Goal: Task Accomplishment & Management: Complete application form

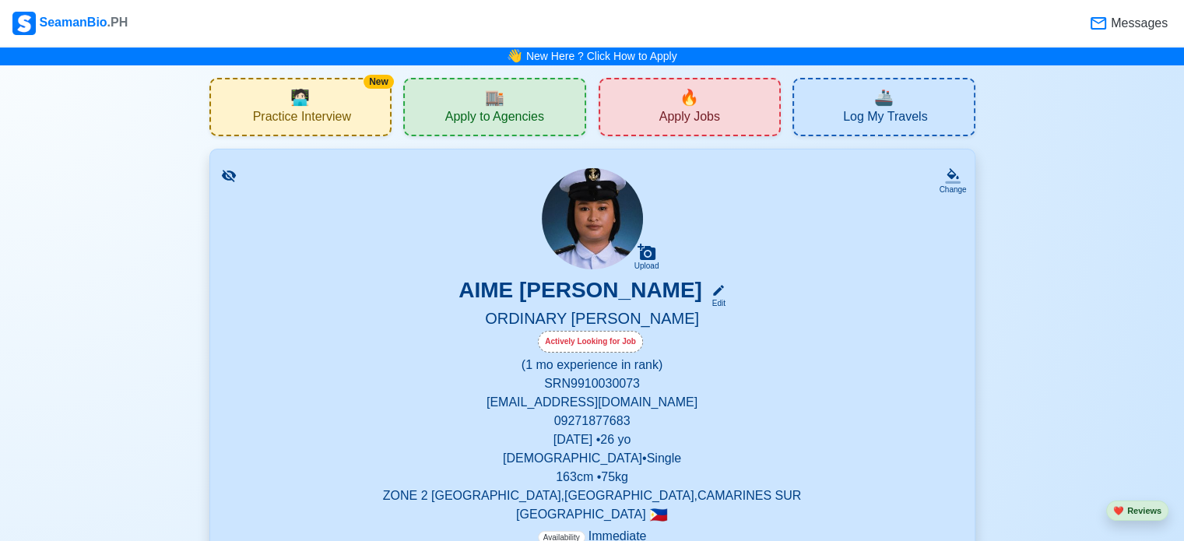
click at [699, 102] on span "🔥" at bounding box center [689, 97] width 19 height 23
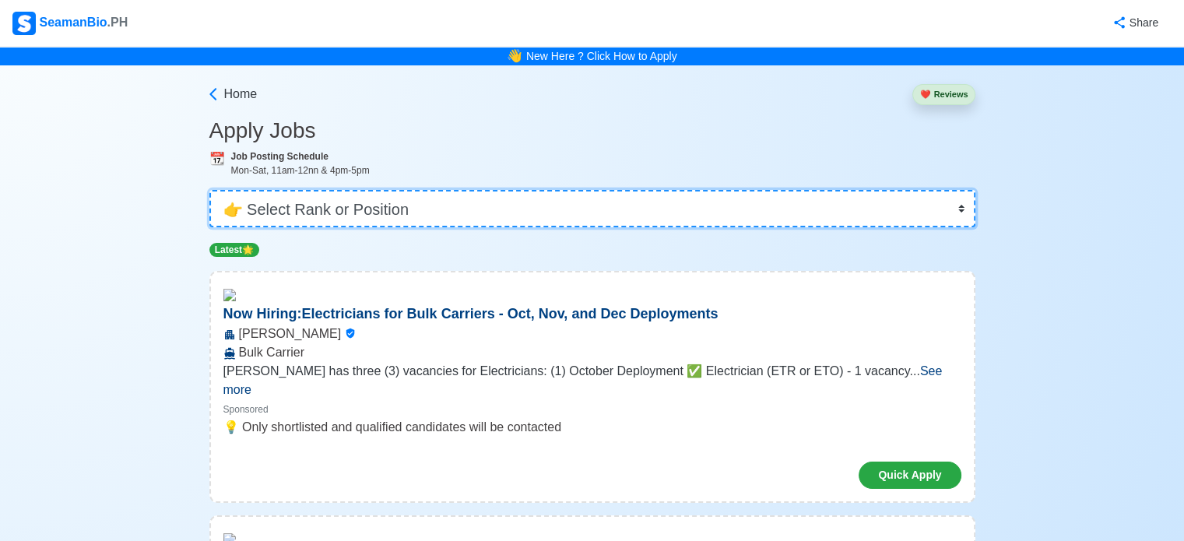
click at [628, 199] on select "👉 Select Rank or Position Master Chief Officer 2nd Officer 3rd Officer Junior O…" at bounding box center [592, 208] width 766 height 37
select select "Ordinary [PERSON_NAME]"
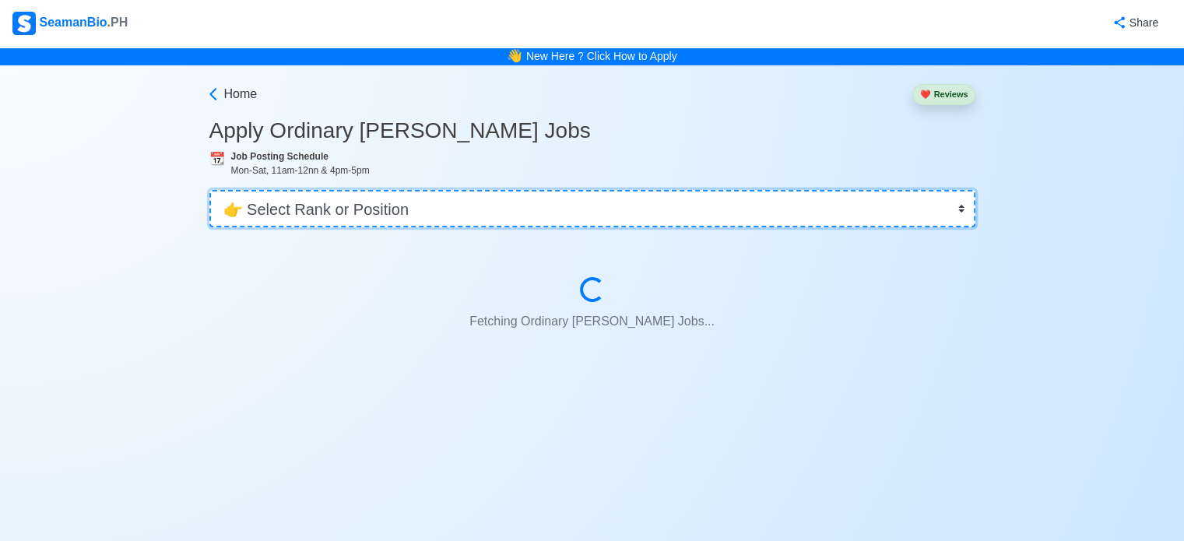
click at [623, 206] on select "👉 Select Rank or Position Master Chief Officer 2nd Officer 3rd Officer Junior O…" at bounding box center [592, 208] width 766 height 37
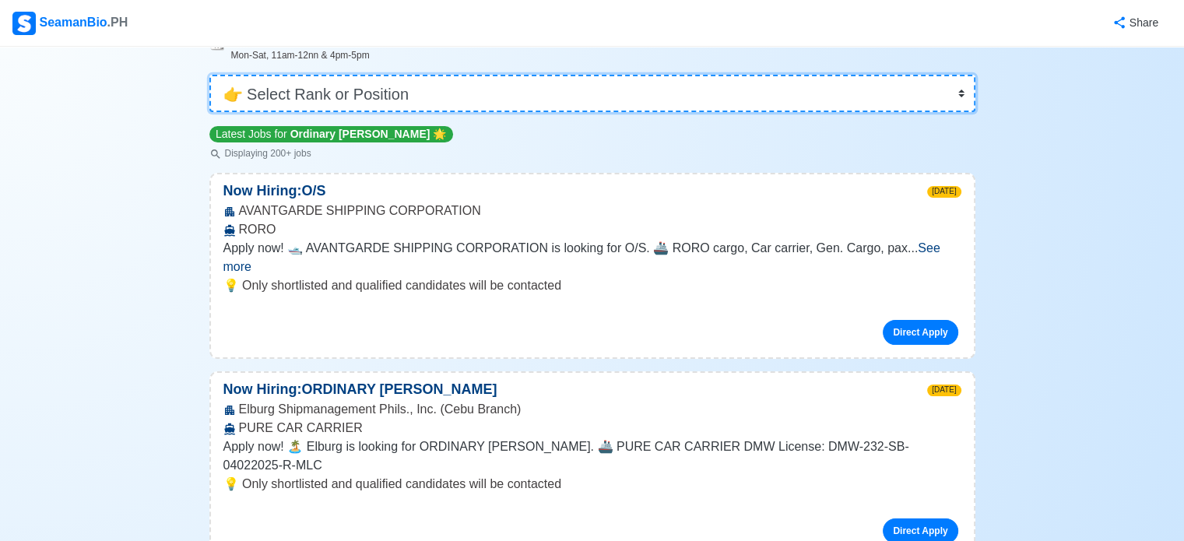
scroll to position [118, 0]
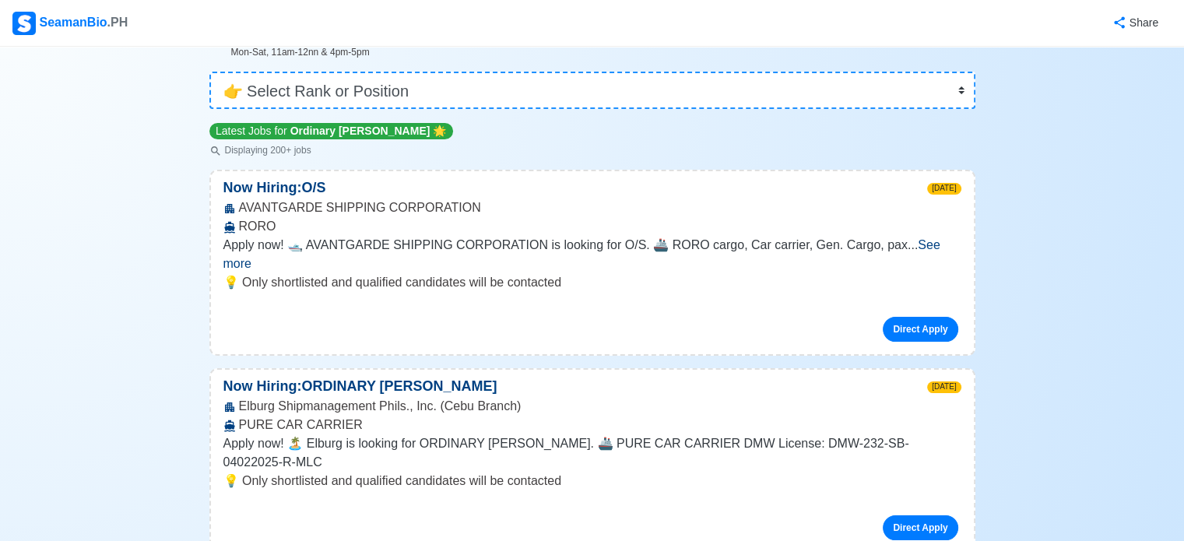
click at [917, 247] on span "See more" at bounding box center [581, 254] width 717 height 32
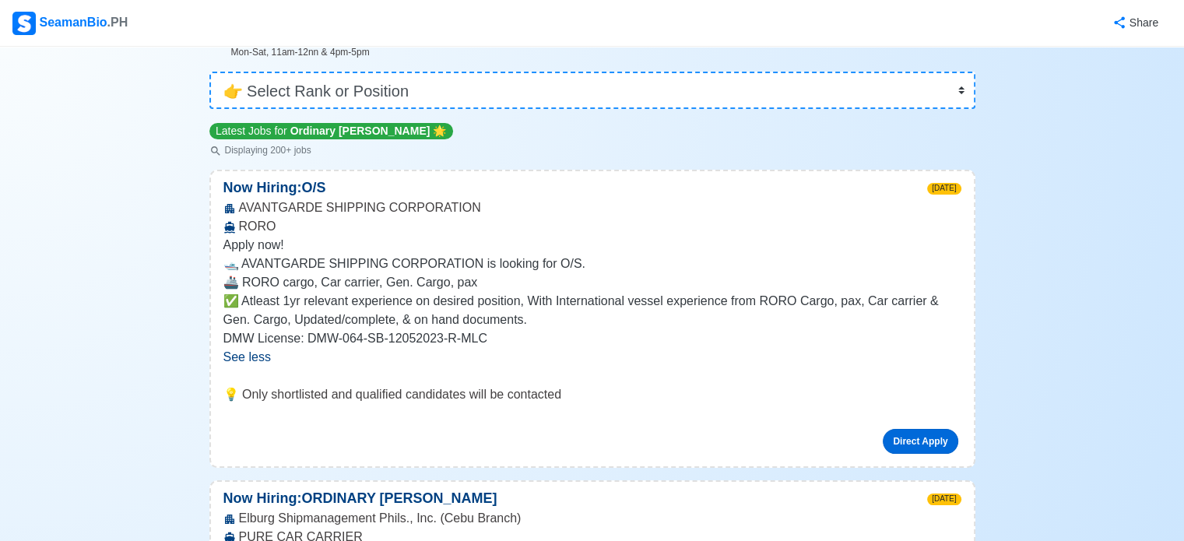
click at [912, 435] on link "Direct Apply" at bounding box center [920, 441] width 75 height 25
click at [921, 443] on link "Direct Apply" at bounding box center [920, 441] width 75 height 25
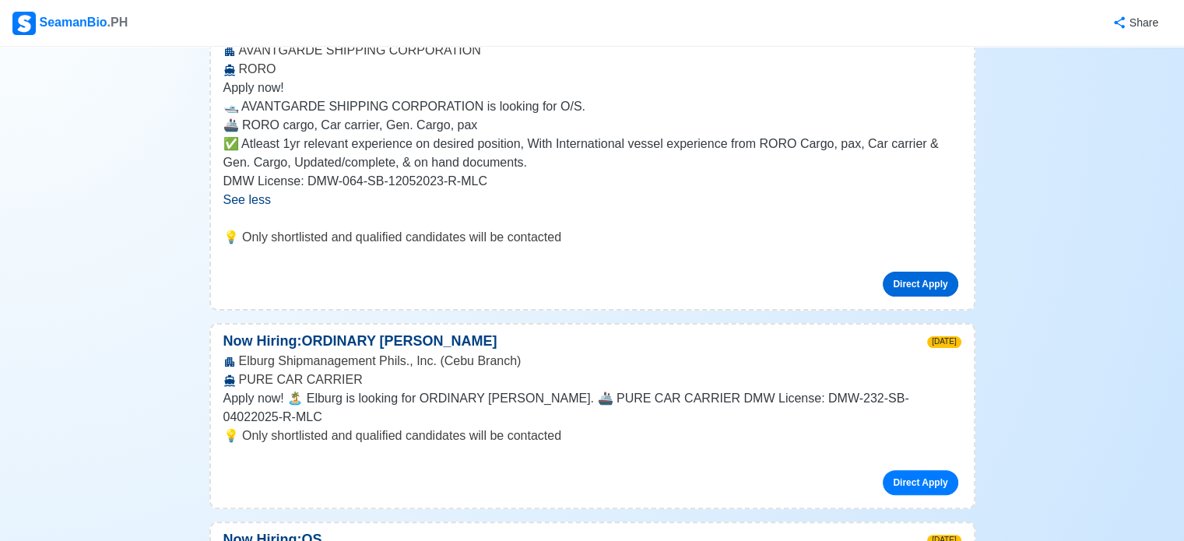
scroll to position [314, 0]
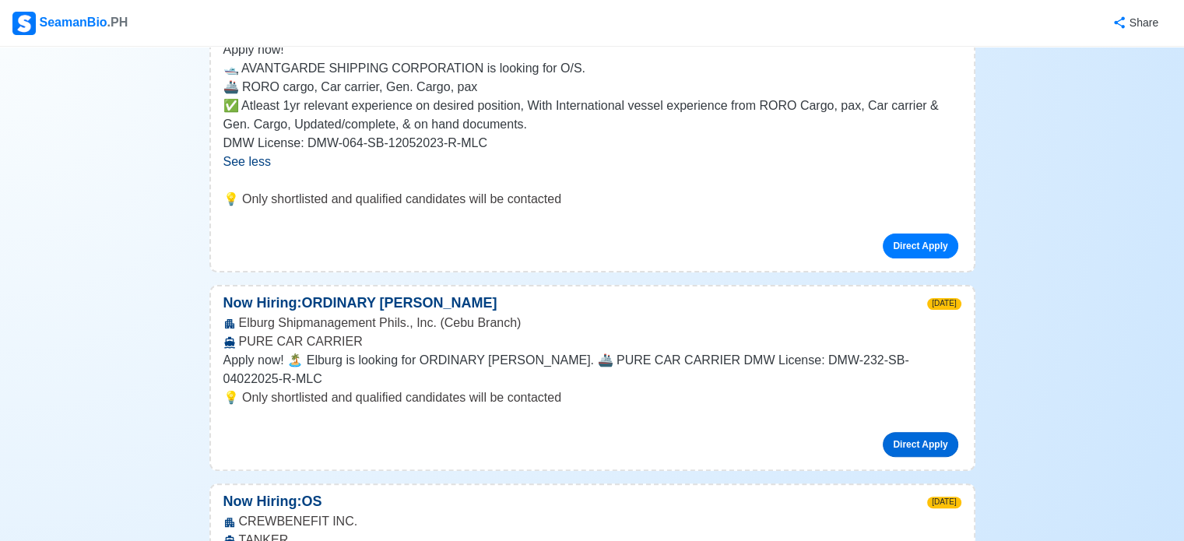
click at [909, 432] on link "Direct Apply" at bounding box center [920, 444] width 75 height 25
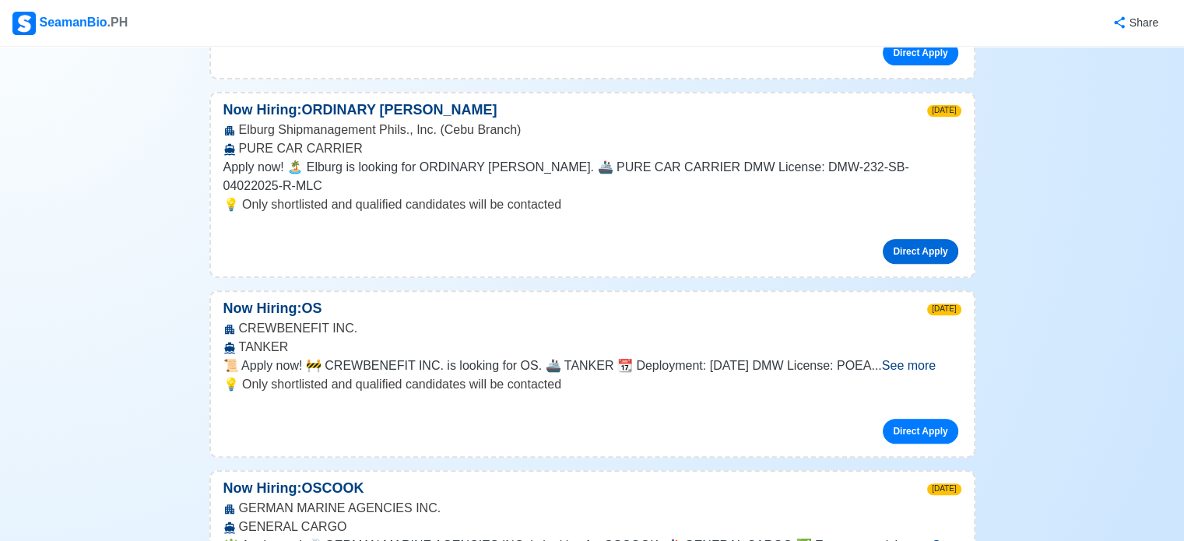
scroll to position [508, 0]
click at [930, 418] on link "Direct Apply" at bounding box center [920, 430] width 75 height 25
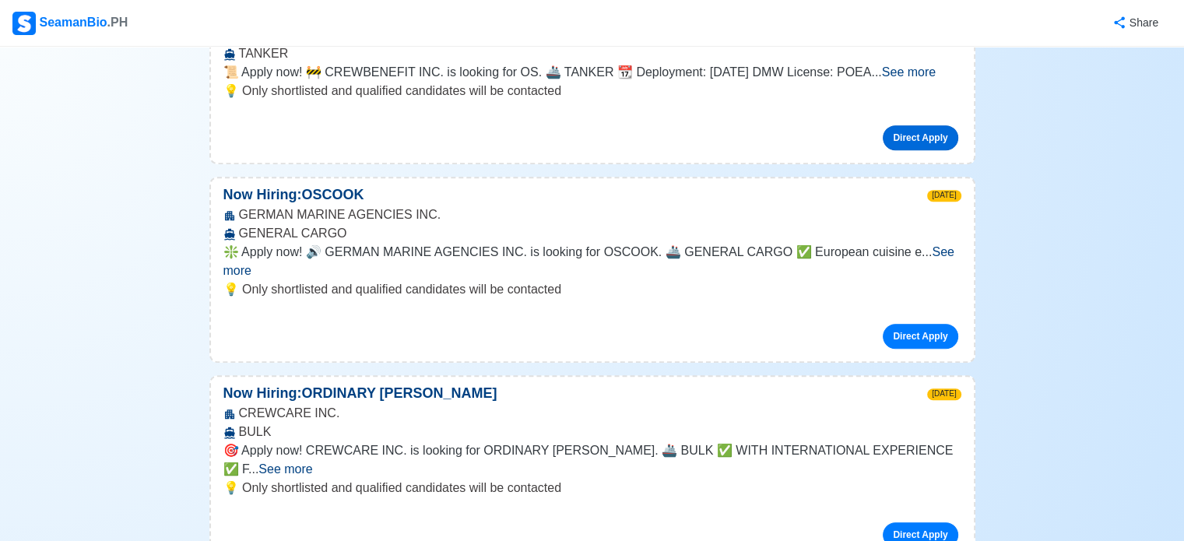
scroll to position [802, 0]
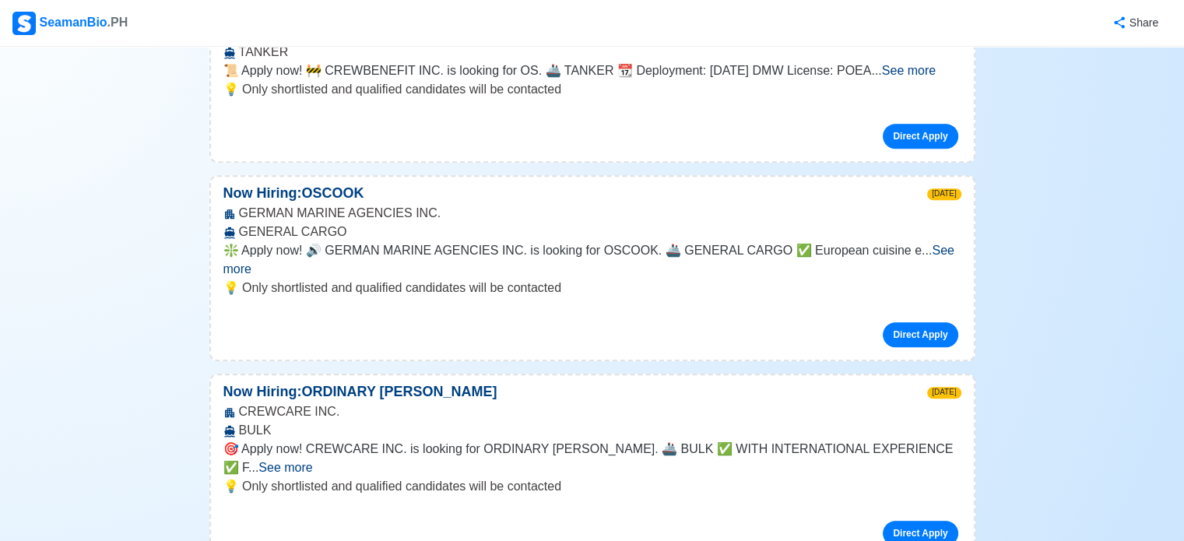
click at [909, 244] on span "See more" at bounding box center [588, 260] width 731 height 32
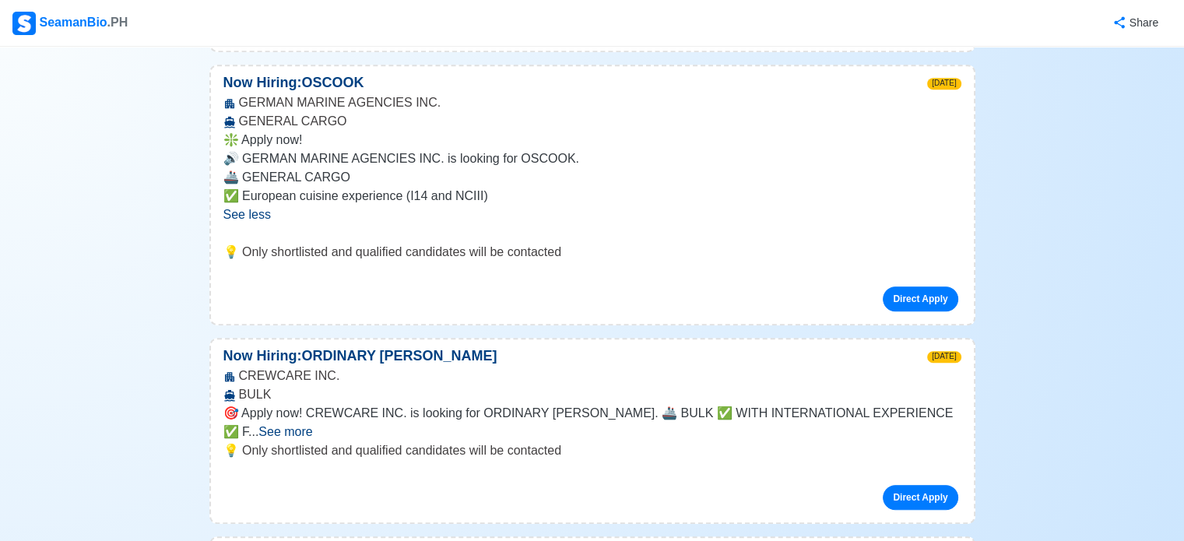
scroll to position [975, 0]
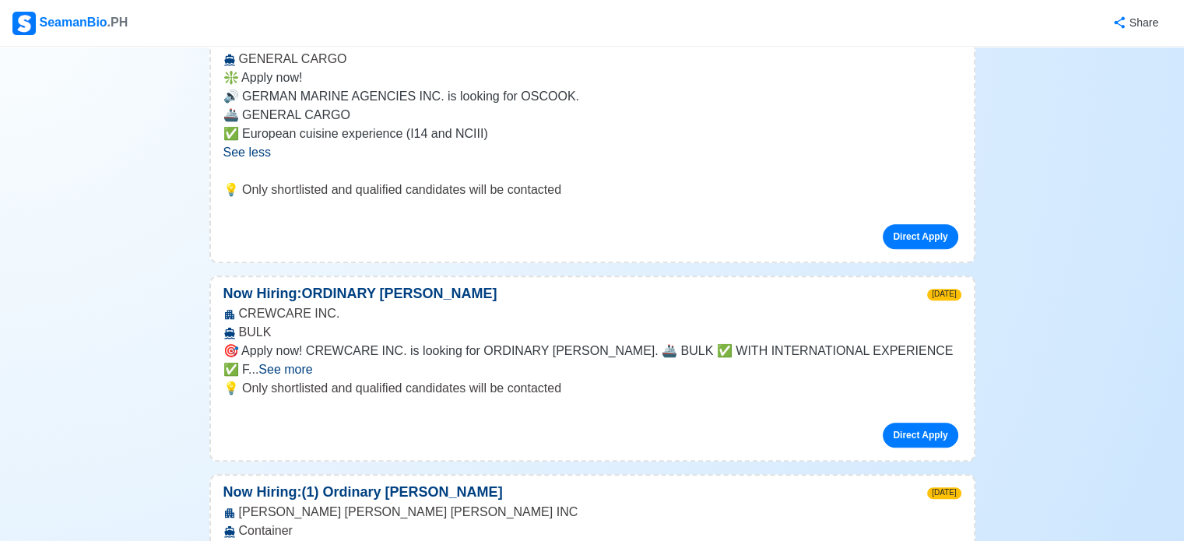
click at [312, 363] on span "See more" at bounding box center [285, 369] width 54 height 13
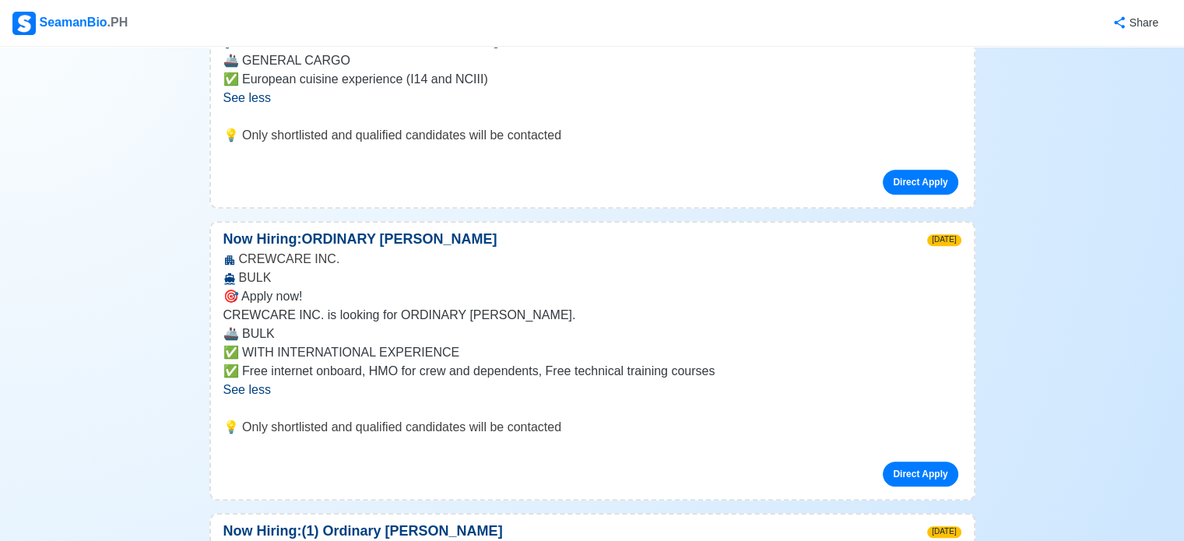
scroll to position [1030, 0]
click at [899, 461] on link "Direct Apply" at bounding box center [920, 473] width 75 height 25
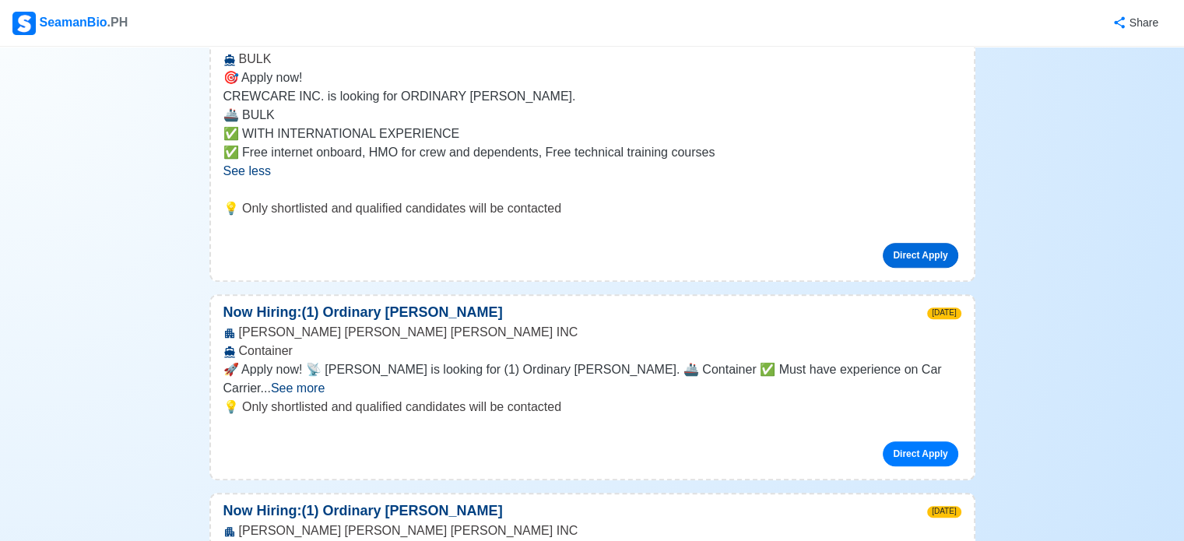
scroll to position [1250, 0]
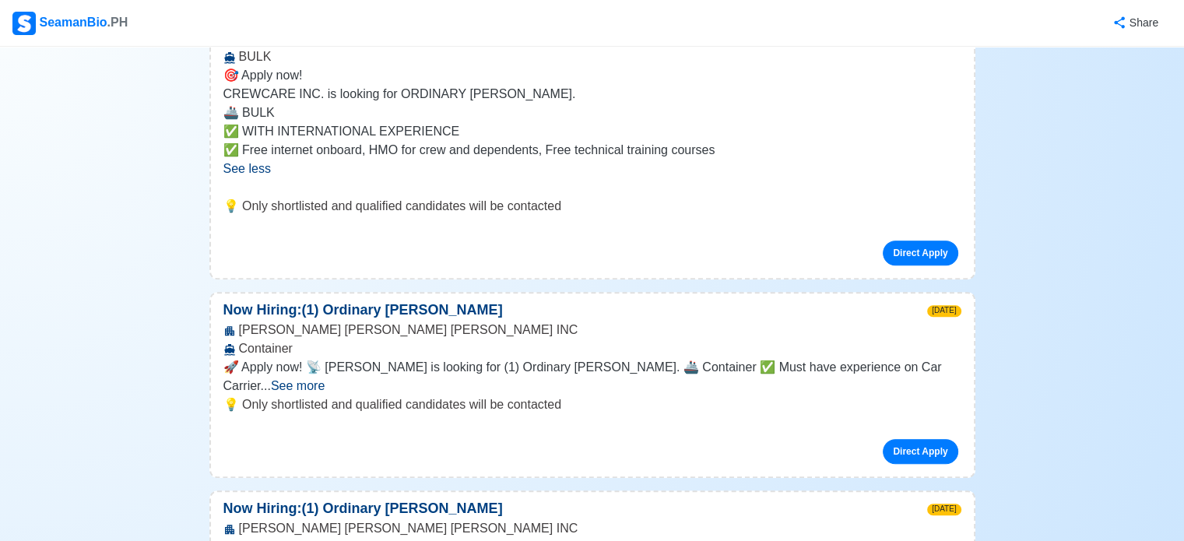
click at [325, 379] on span "See more" at bounding box center [298, 385] width 54 height 13
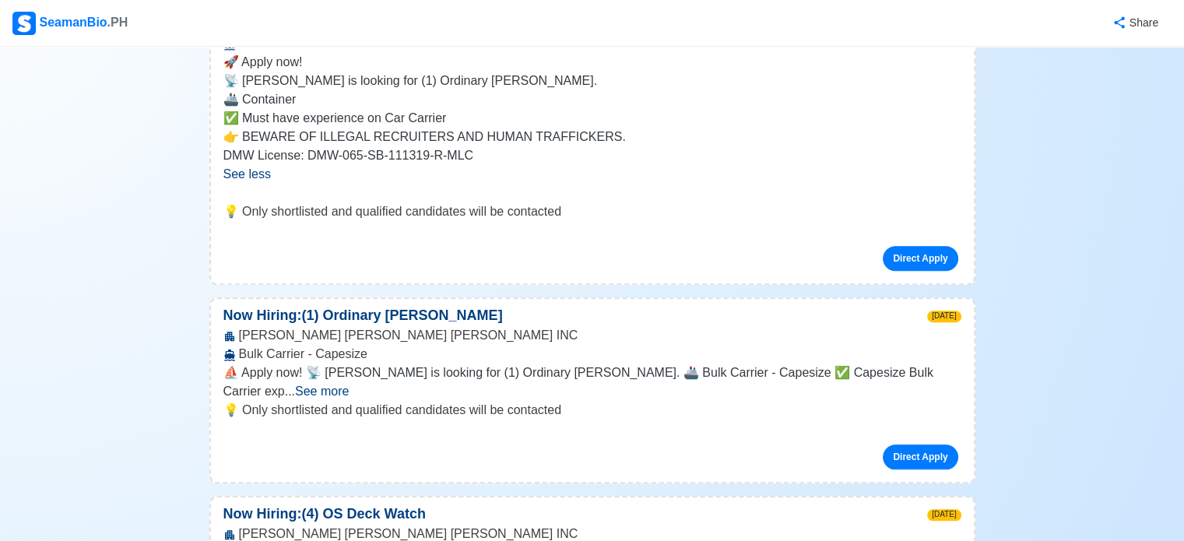
scroll to position [1556, 0]
click at [349, 384] on span "See more" at bounding box center [322, 390] width 54 height 13
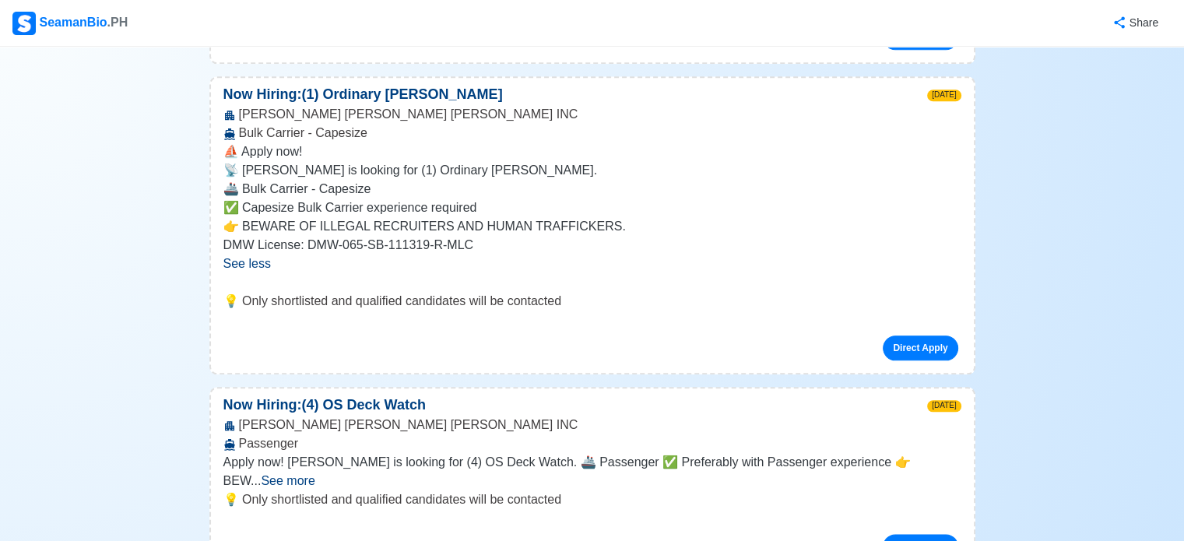
scroll to position [1824, 0]
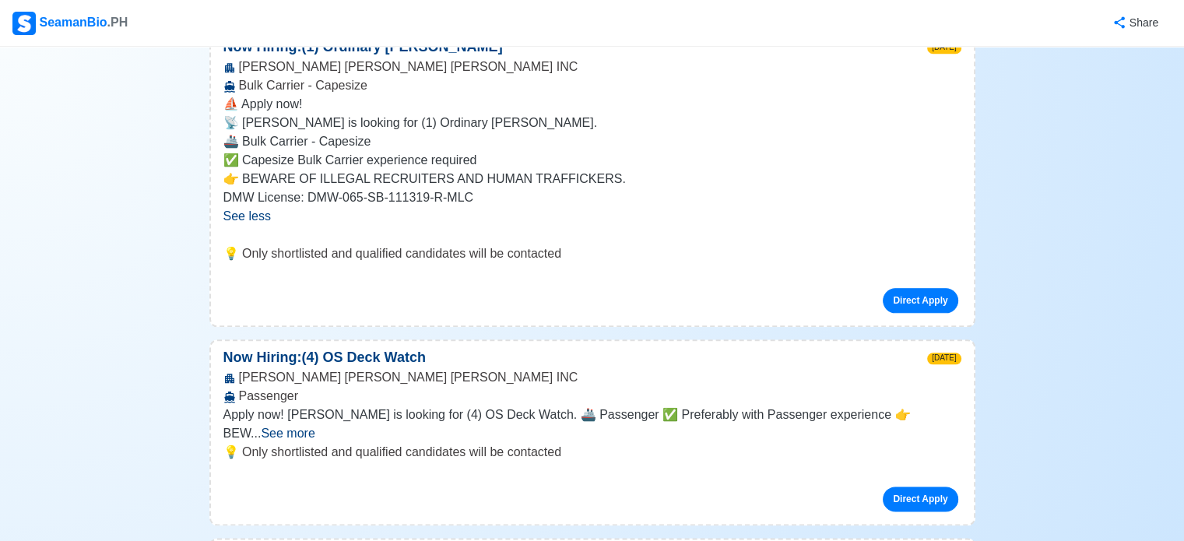
click at [315, 427] on span "See more" at bounding box center [288, 433] width 54 height 13
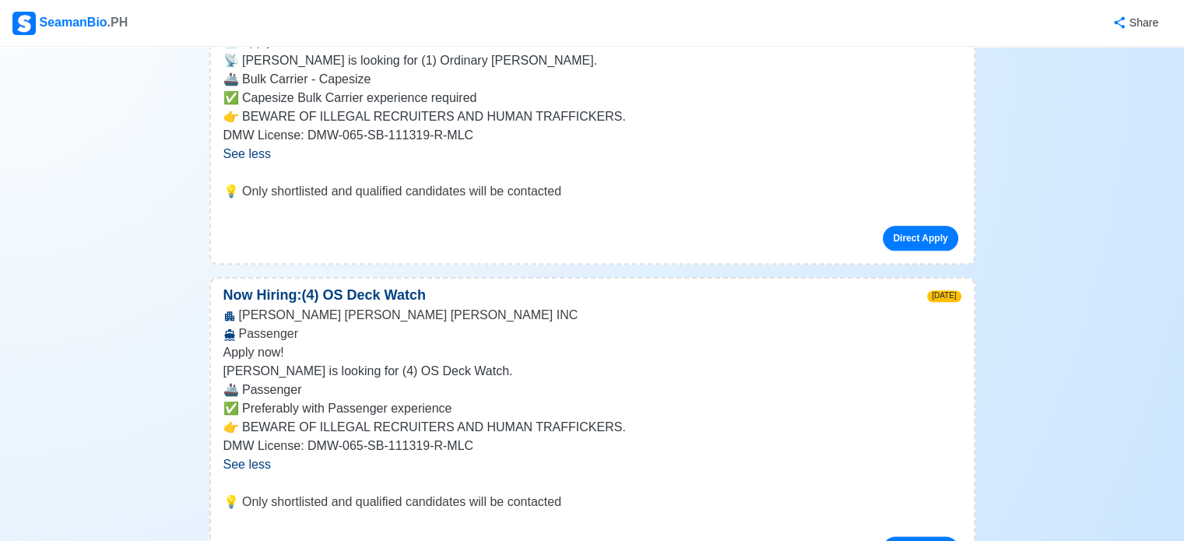
scroll to position [1889, 0]
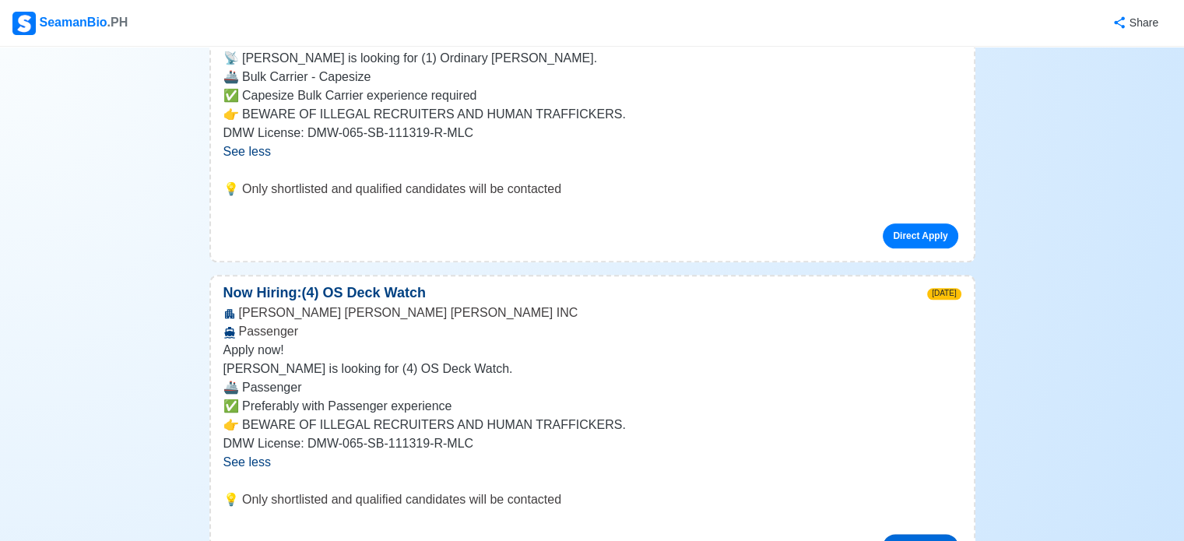
click at [909, 534] on link "Direct Apply" at bounding box center [920, 546] width 75 height 25
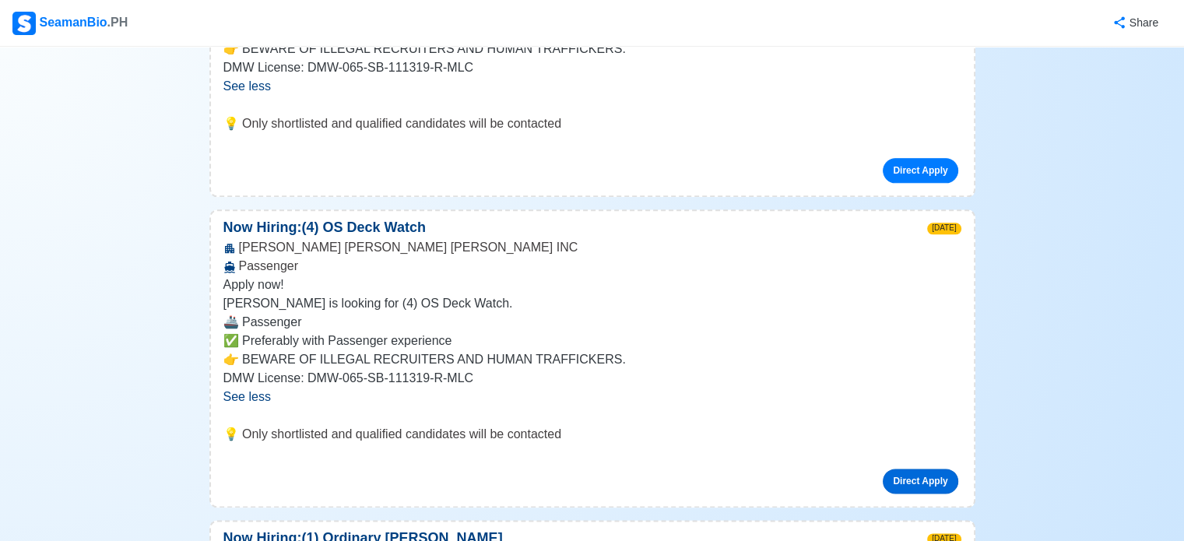
click at [919, 469] on link "Direct Apply" at bounding box center [920, 481] width 75 height 25
click at [604, 276] on p "Apply now!" at bounding box center [592, 285] width 738 height 19
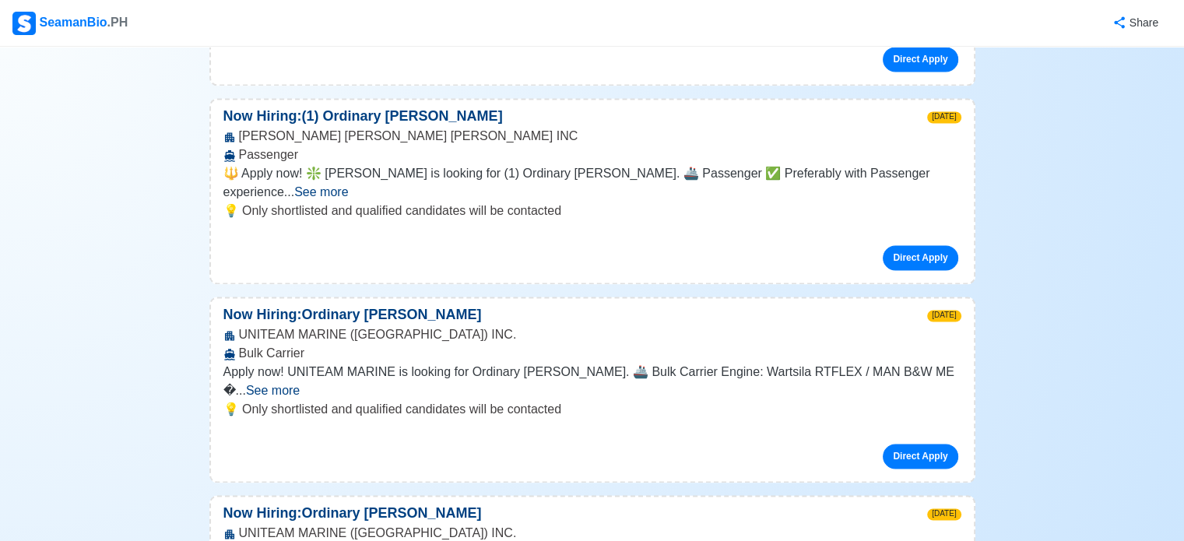
scroll to position [2384, 0]
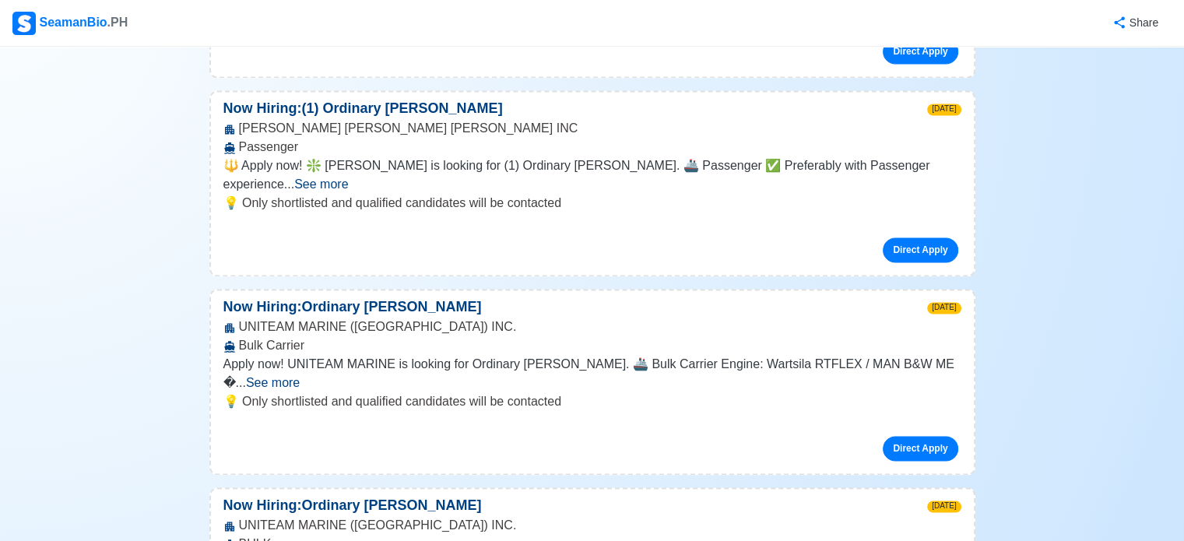
click at [300, 376] on span "See more" at bounding box center [273, 382] width 54 height 13
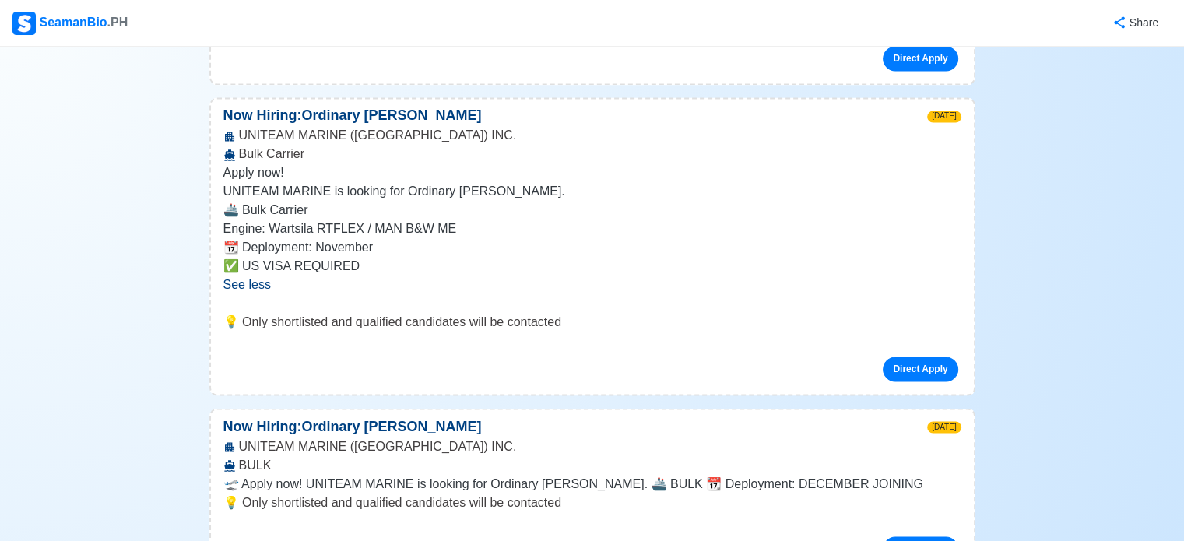
scroll to position [2682, 0]
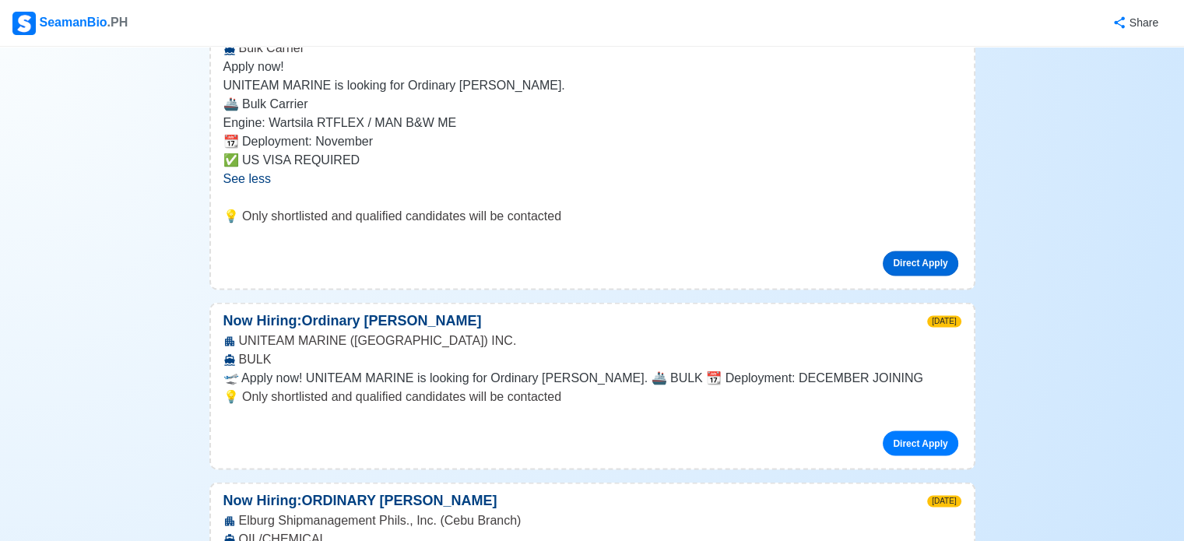
click at [922, 251] on link "Direct Apply" at bounding box center [920, 263] width 75 height 25
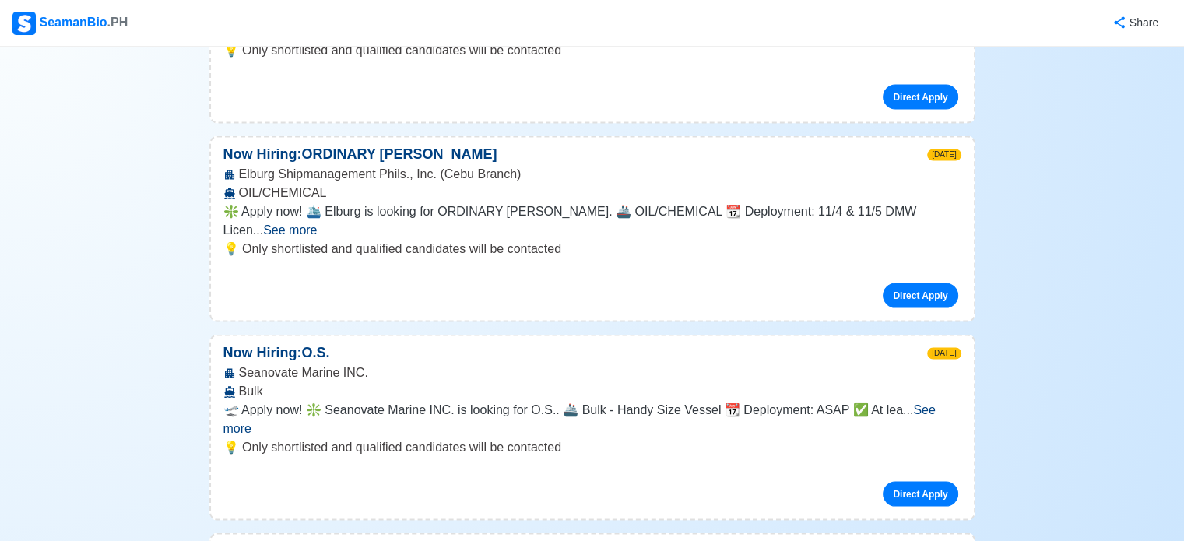
scroll to position [3029, 0]
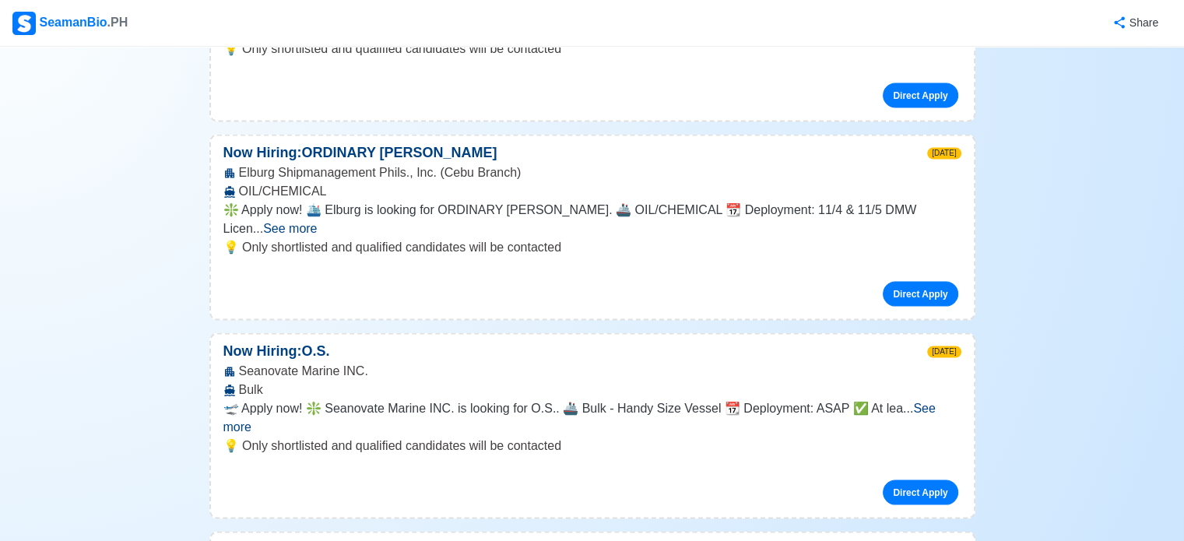
click at [929, 402] on span "See more" at bounding box center [579, 418] width 712 height 32
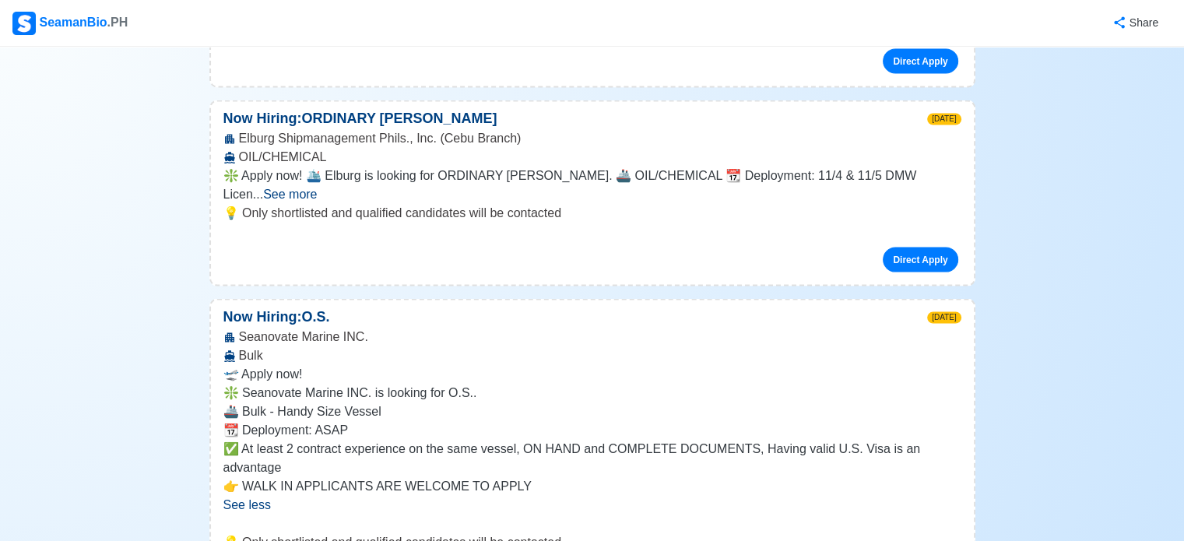
scroll to position [3064, 0]
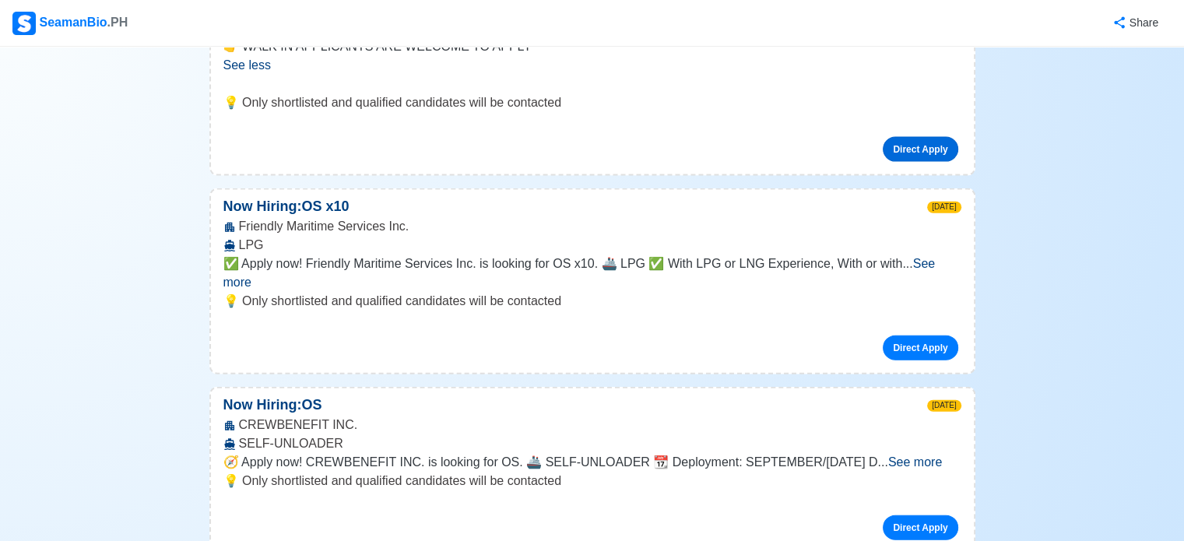
scroll to position [3504, 0]
click at [942, 455] on span "See more" at bounding box center [915, 461] width 54 height 13
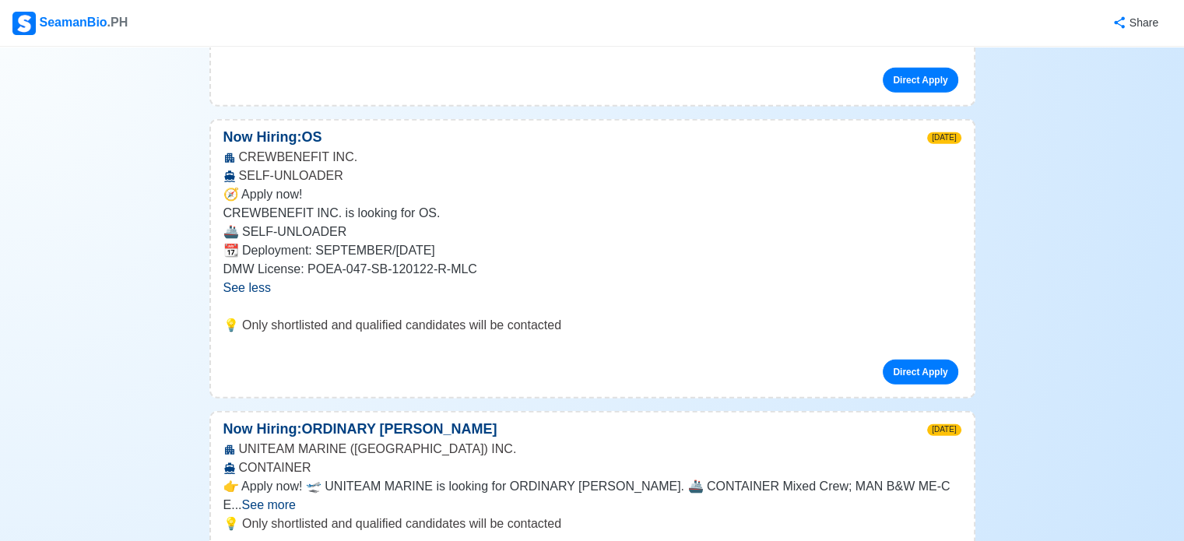
scroll to position [3772, 0]
click at [296, 498] on span "See more" at bounding box center [269, 504] width 54 height 13
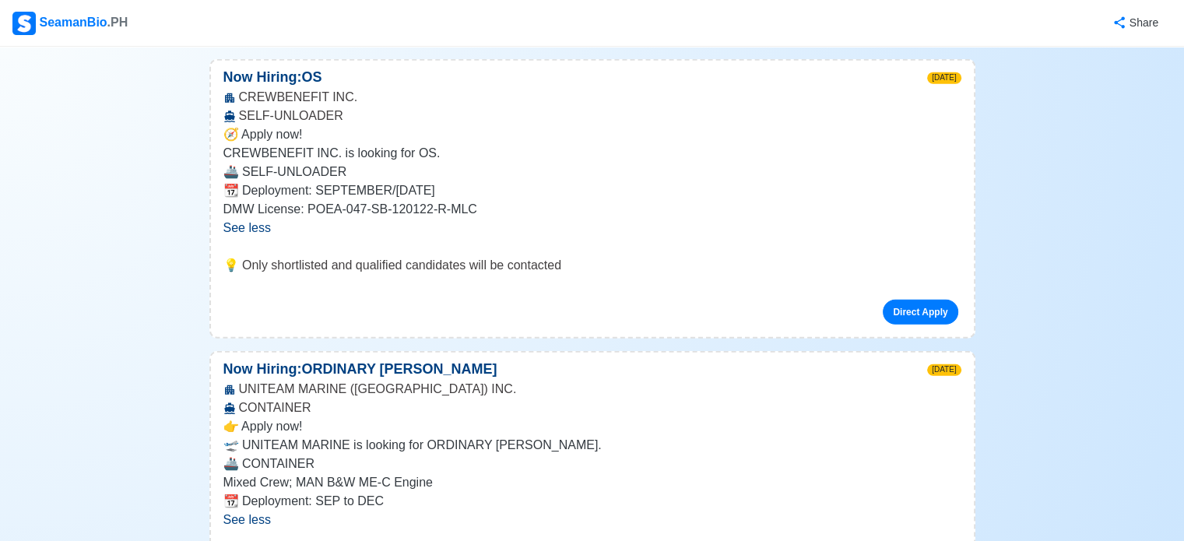
scroll to position [3836, 0]
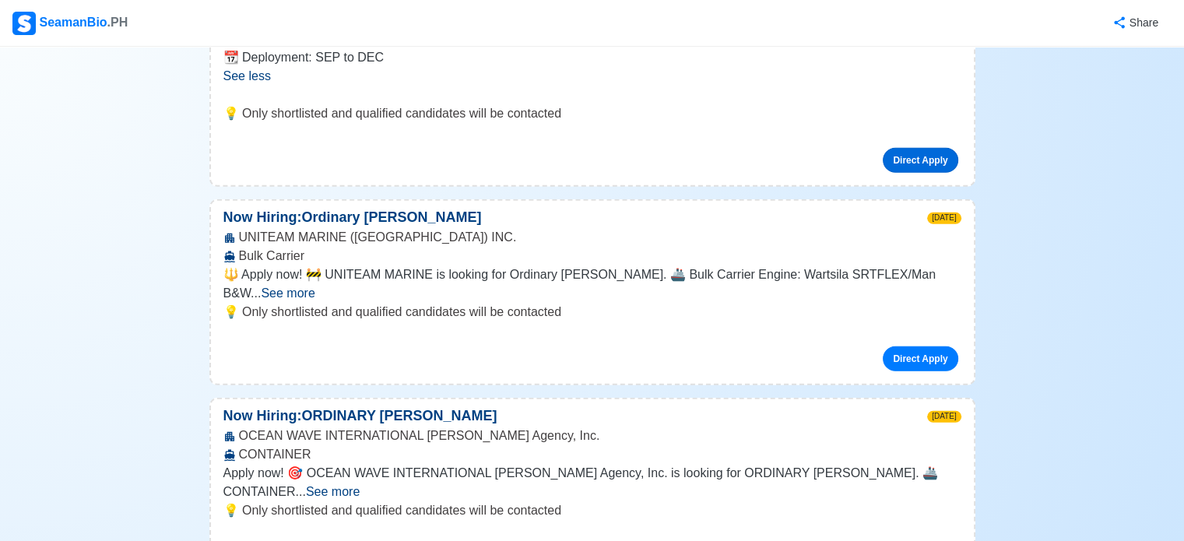
scroll to position [4275, 0]
click at [360, 484] on span "See more" at bounding box center [333, 490] width 54 height 13
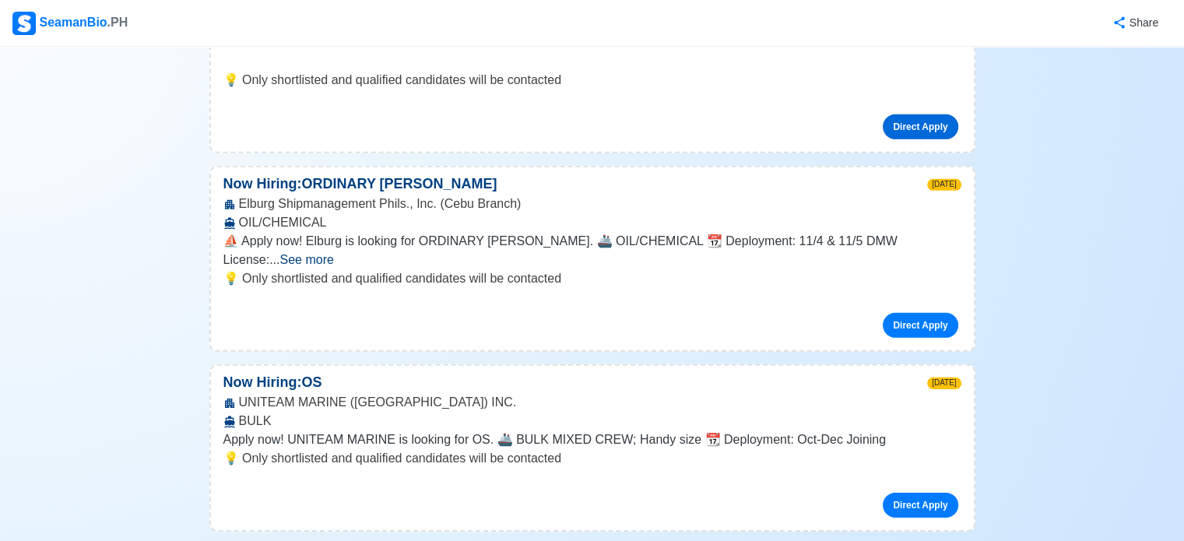
scroll to position [4823, 0]
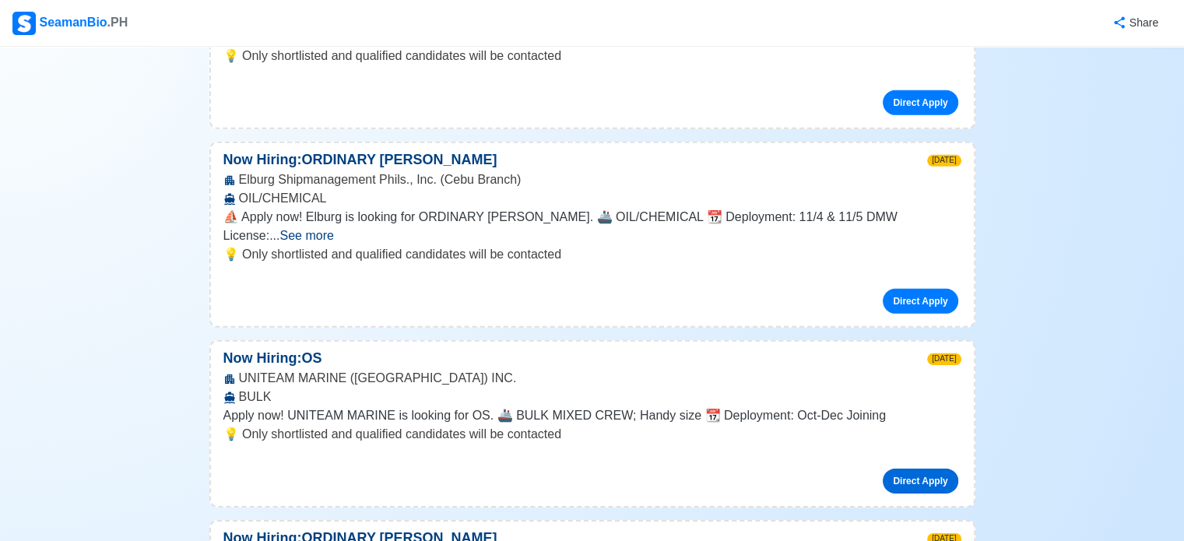
click at [922, 469] on link "Direct Apply" at bounding box center [920, 481] width 75 height 25
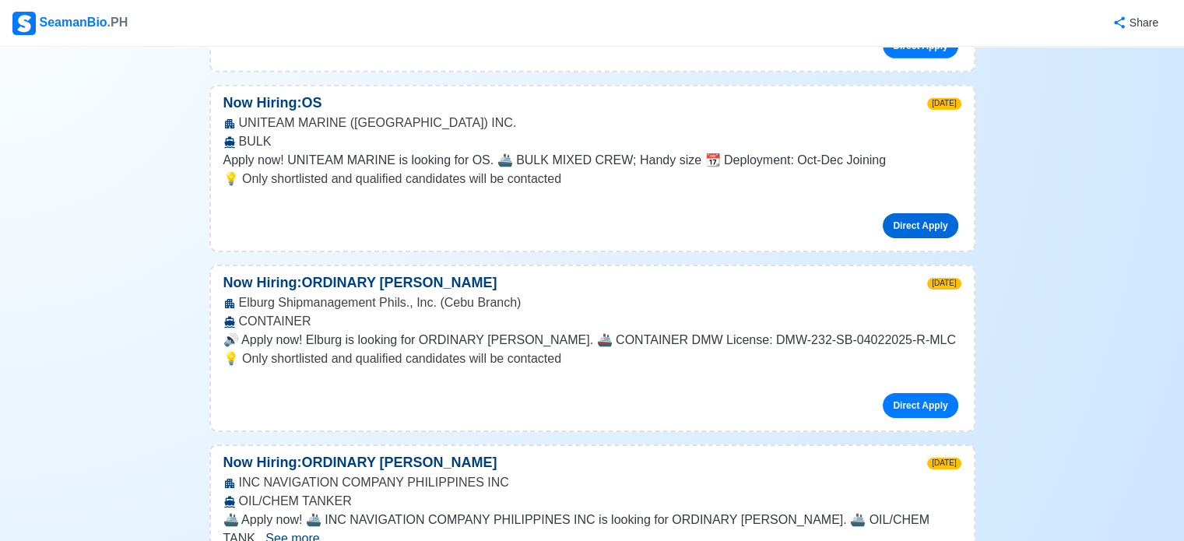
scroll to position [5084, 0]
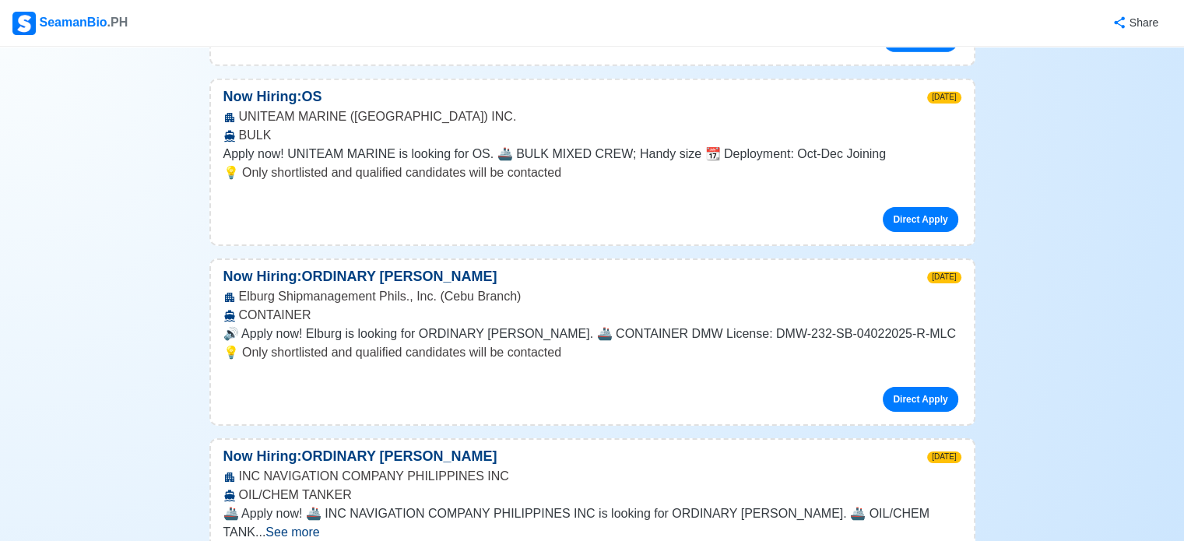
click at [918, 540] on p "💡 Only shortlisted and qualified candidates will be contacted" at bounding box center [592, 551] width 738 height 19
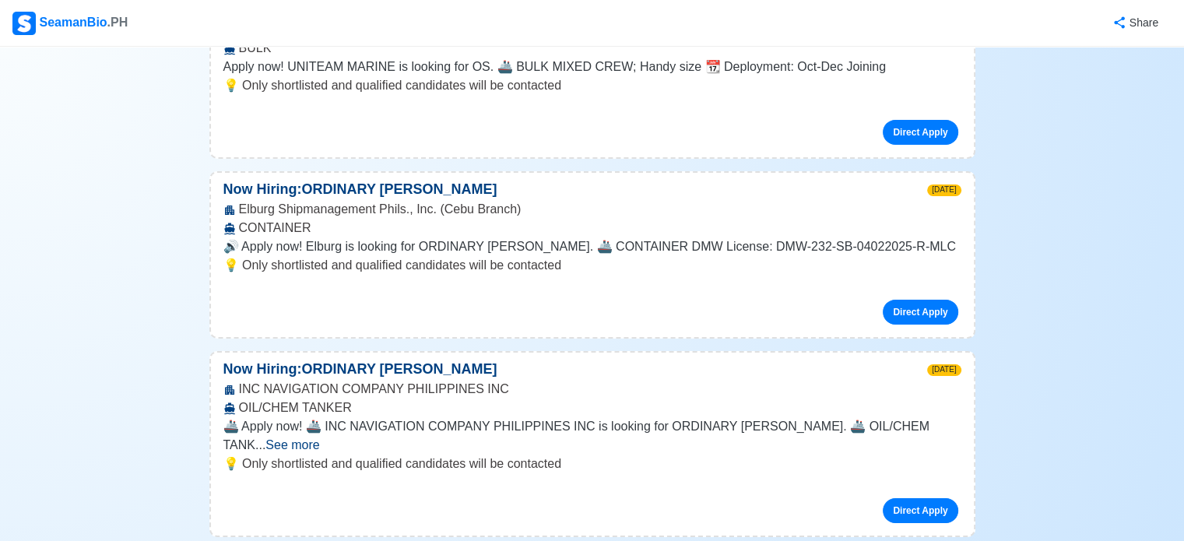
scroll to position [5265, 0]
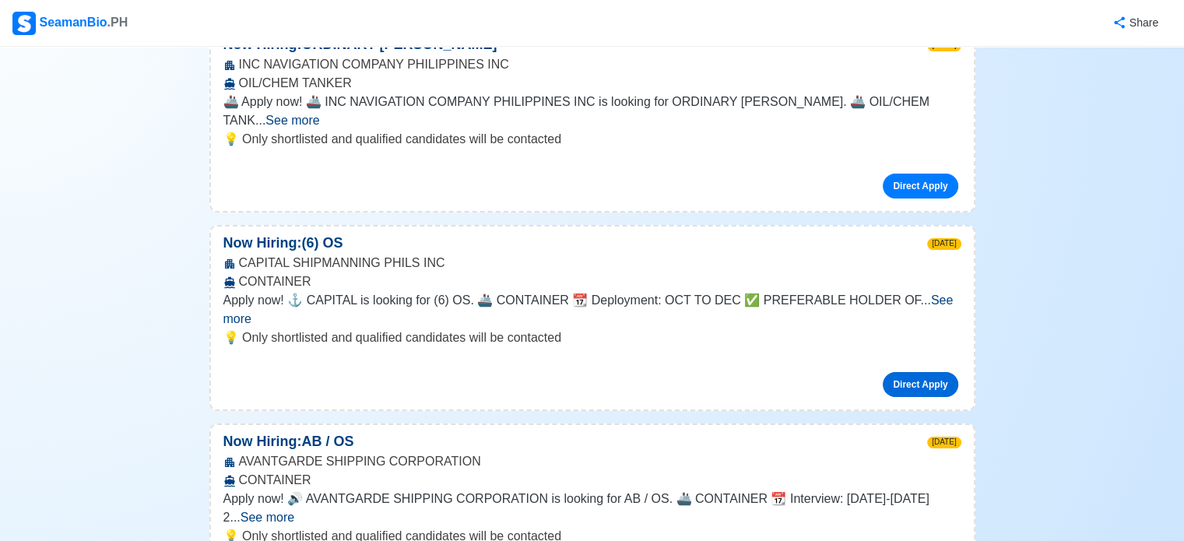
scroll to position [5497, 0]
click at [294, 510] on span "See more" at bounding box center [268, 516] width 54 height 13
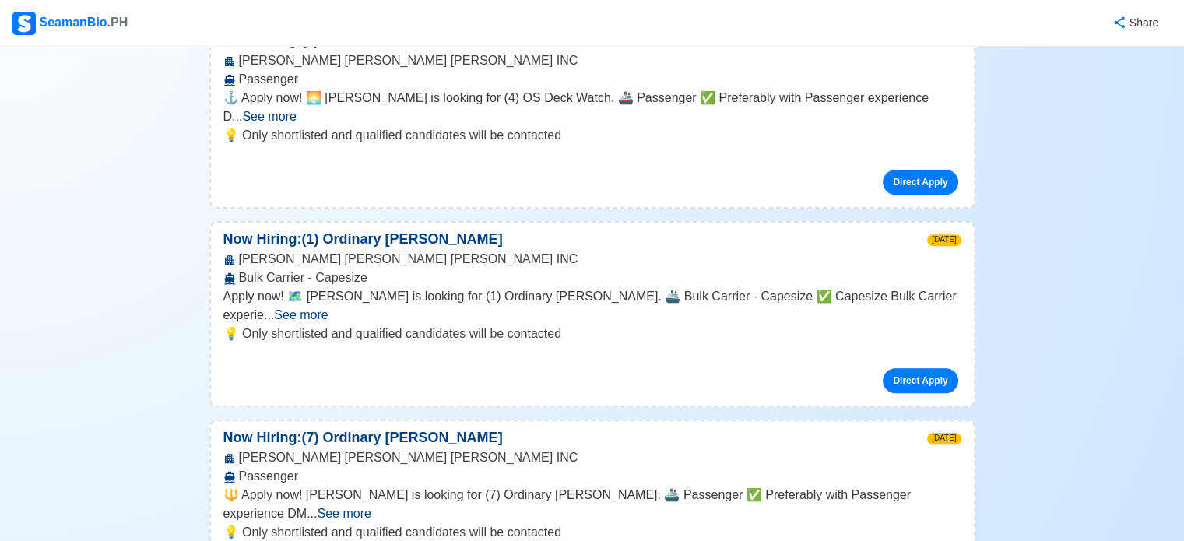
scroll to position [6484, 0]
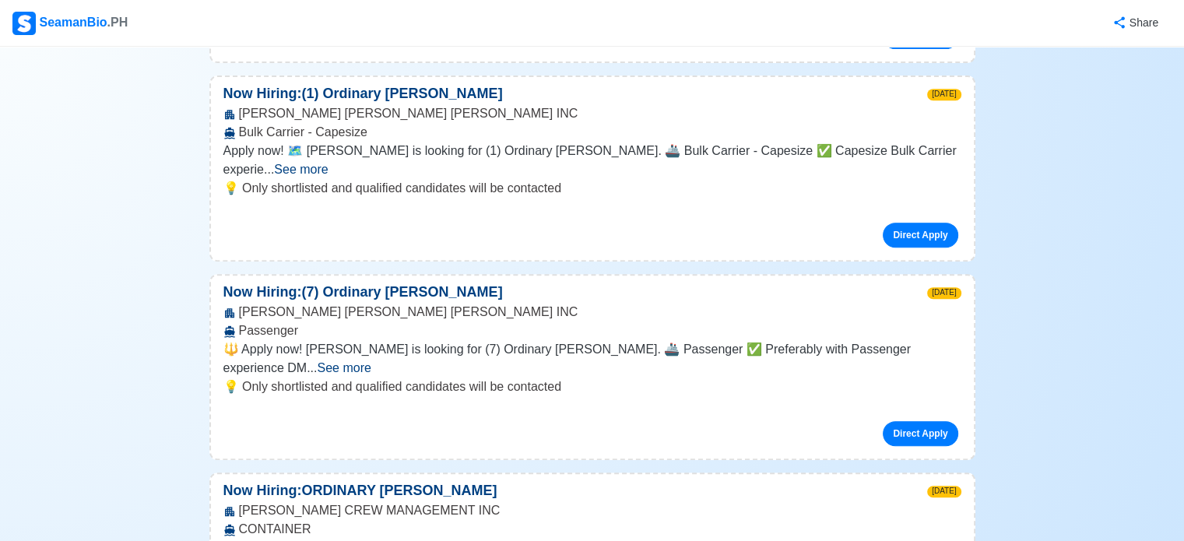
scroll to position [6571, 0]
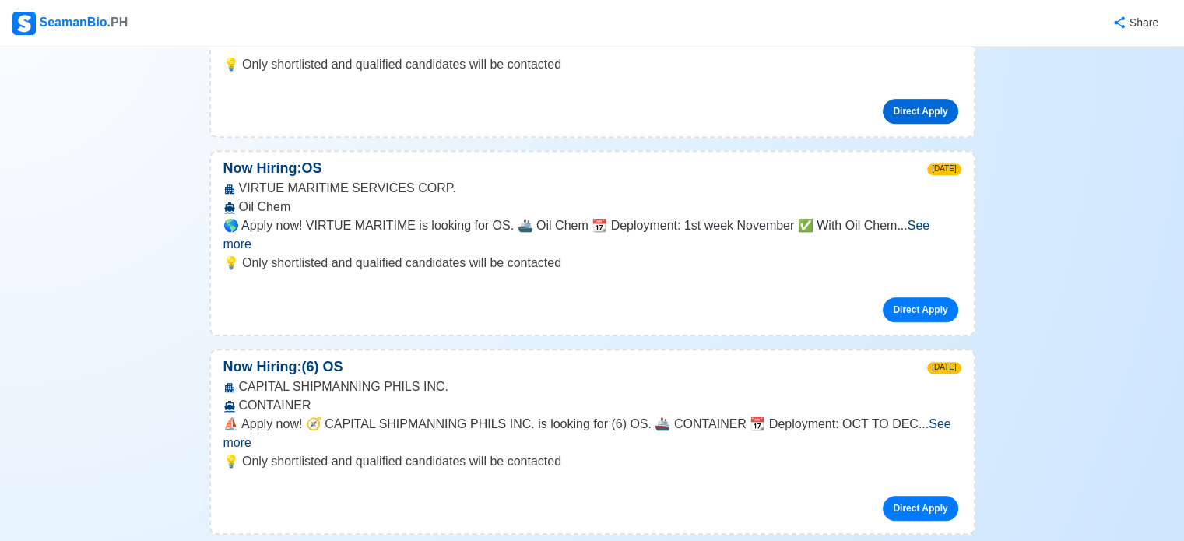
scroll to position [7204, 0]
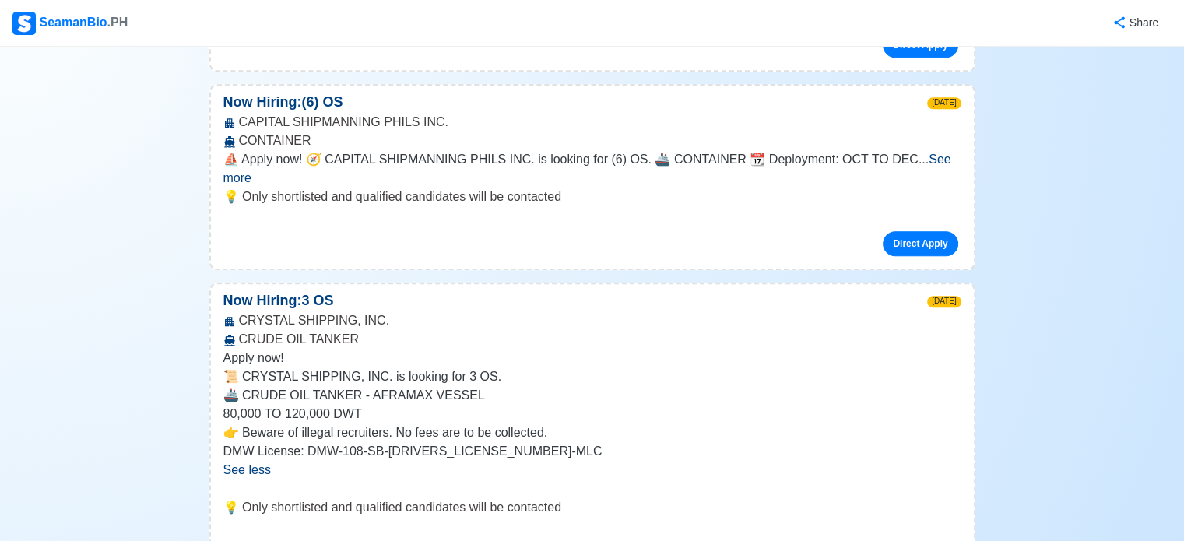
scroll to position [7477, 0]
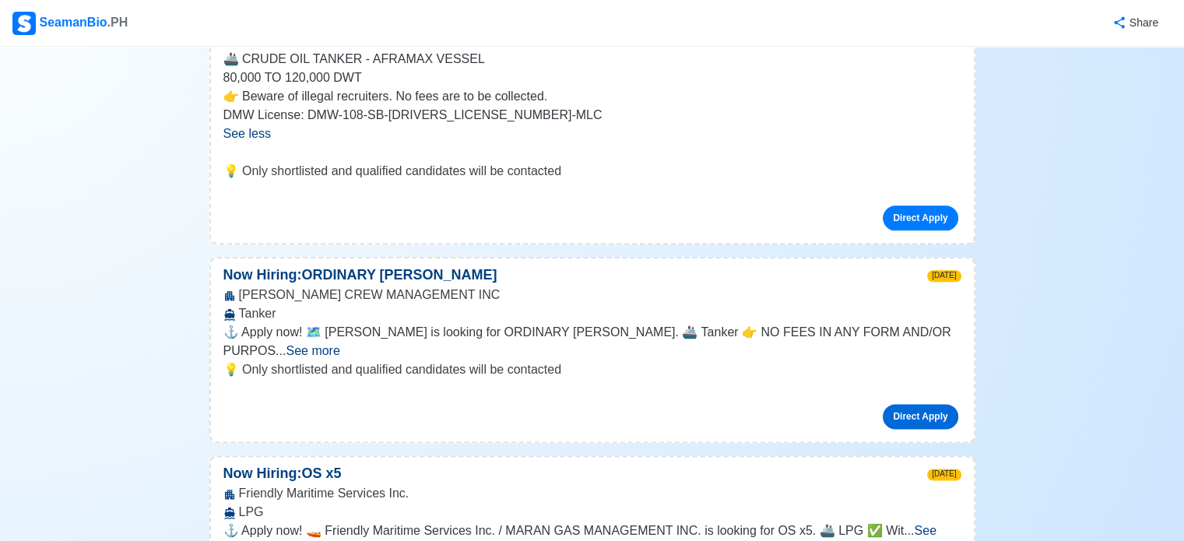
scroll to position [7806, 0]
click at [937, 522] on span "See more" at bounding box center [579, 538] width 713 height 32
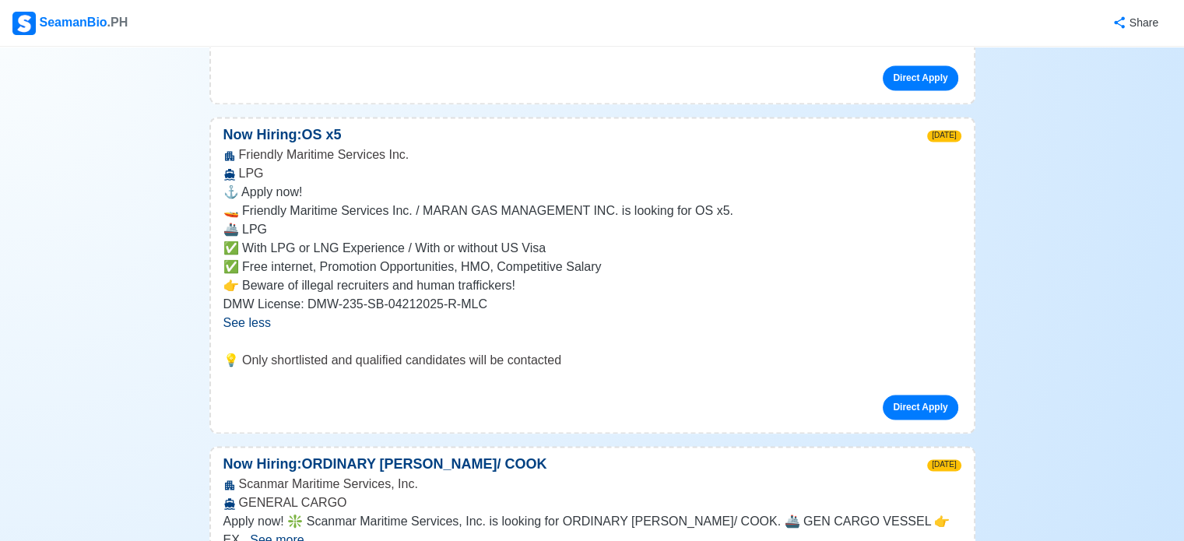
scroll to position [8200, 0]
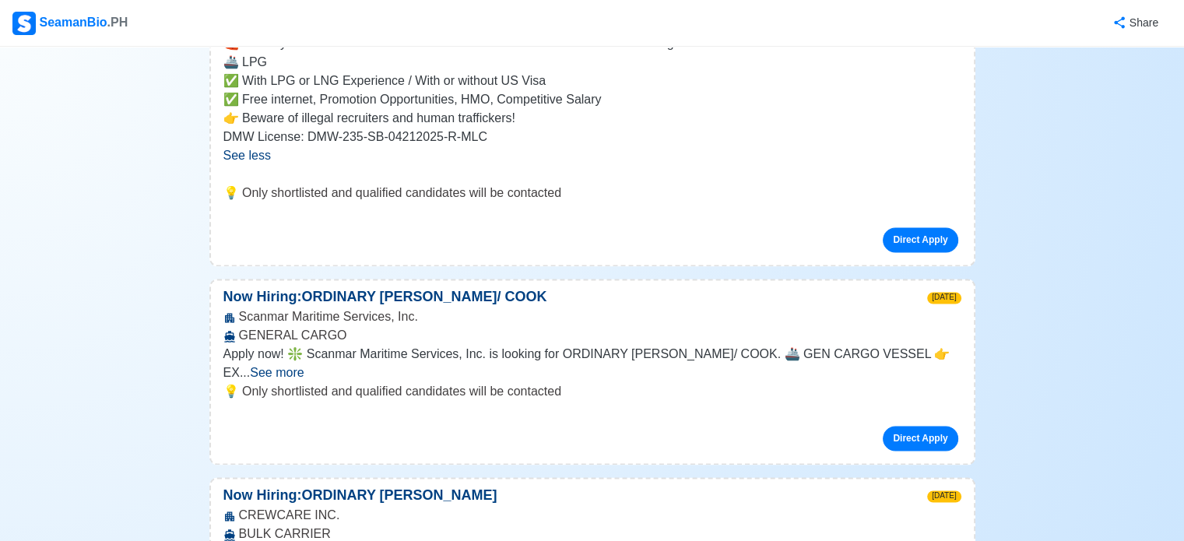
scroll to position [8349, 0]
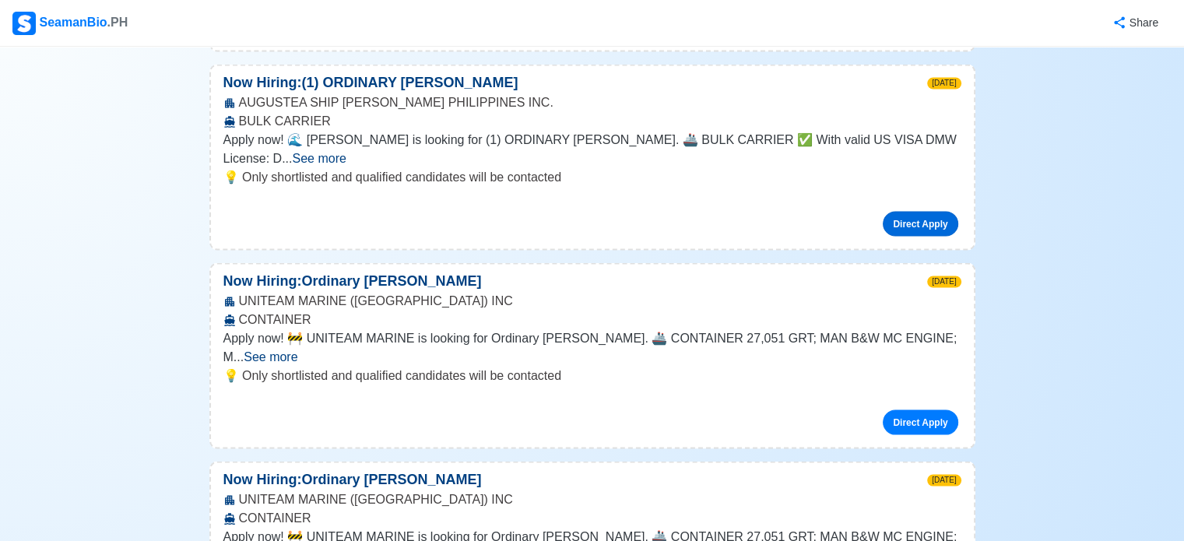
scroll to position [8934, 0]
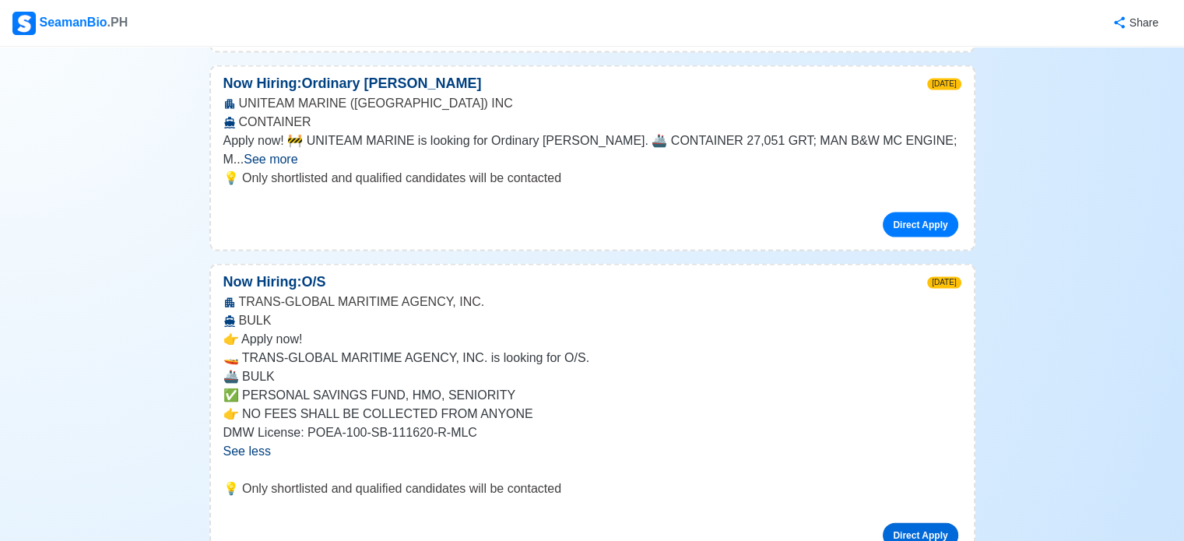
scroll to position [9379, 0]
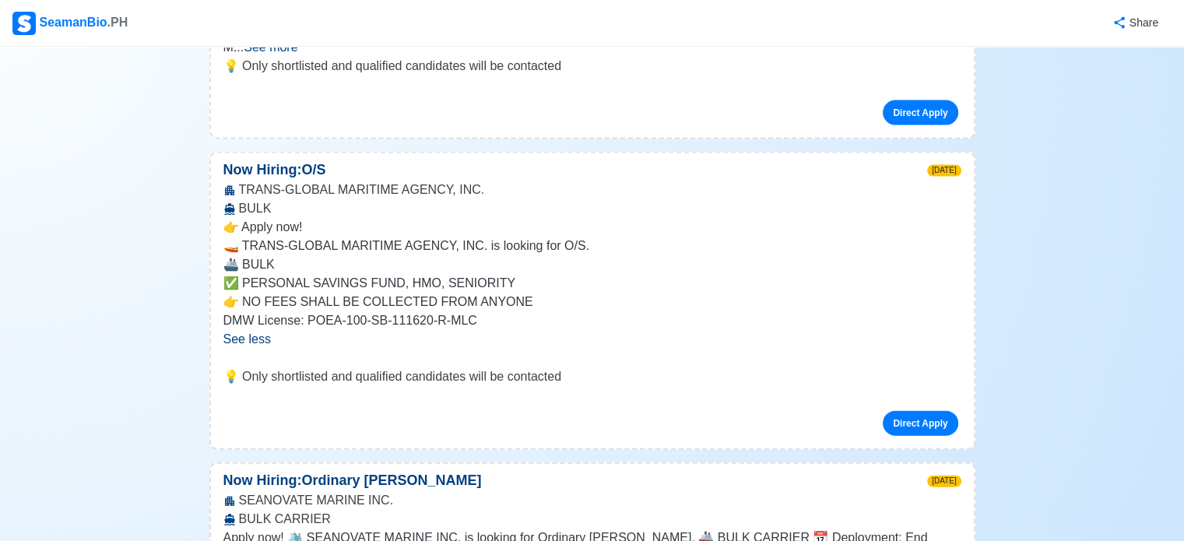
scroll to position [9432, 0]
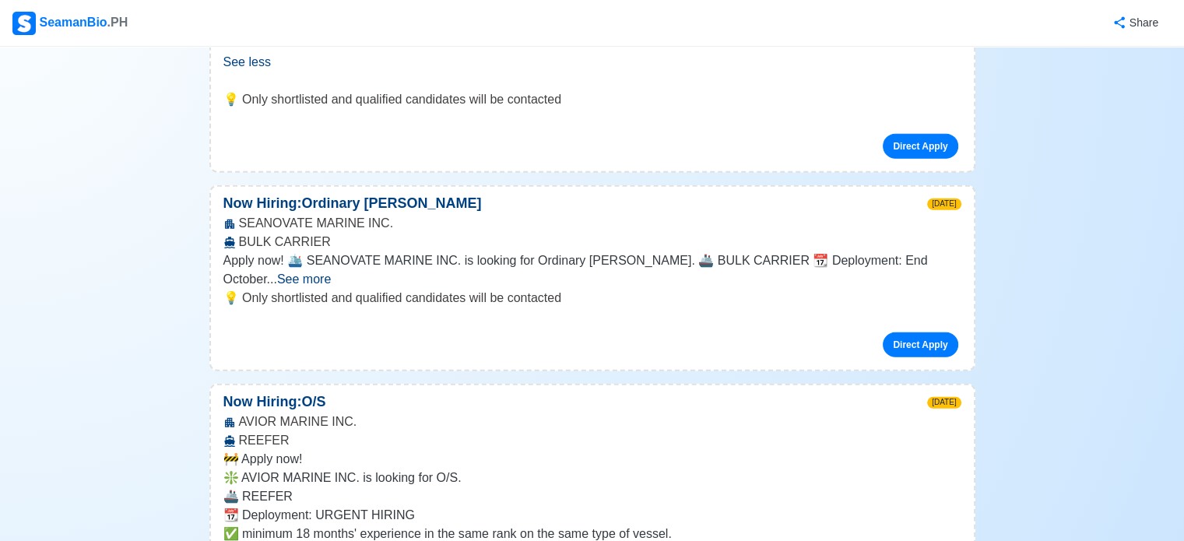
scroll to position [9712, 0]
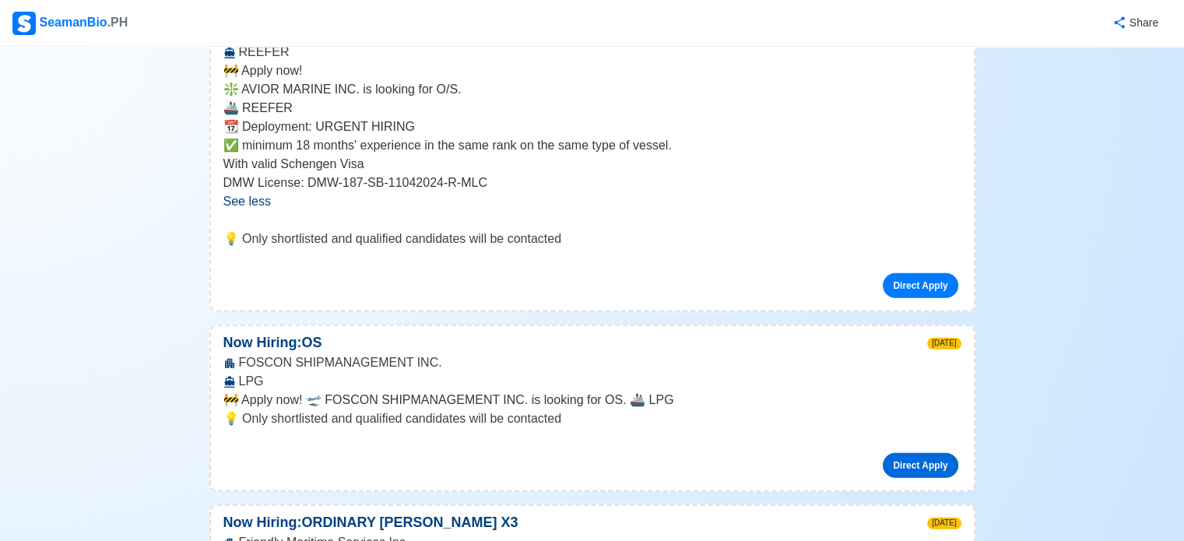
scroll to position [10097, 0]
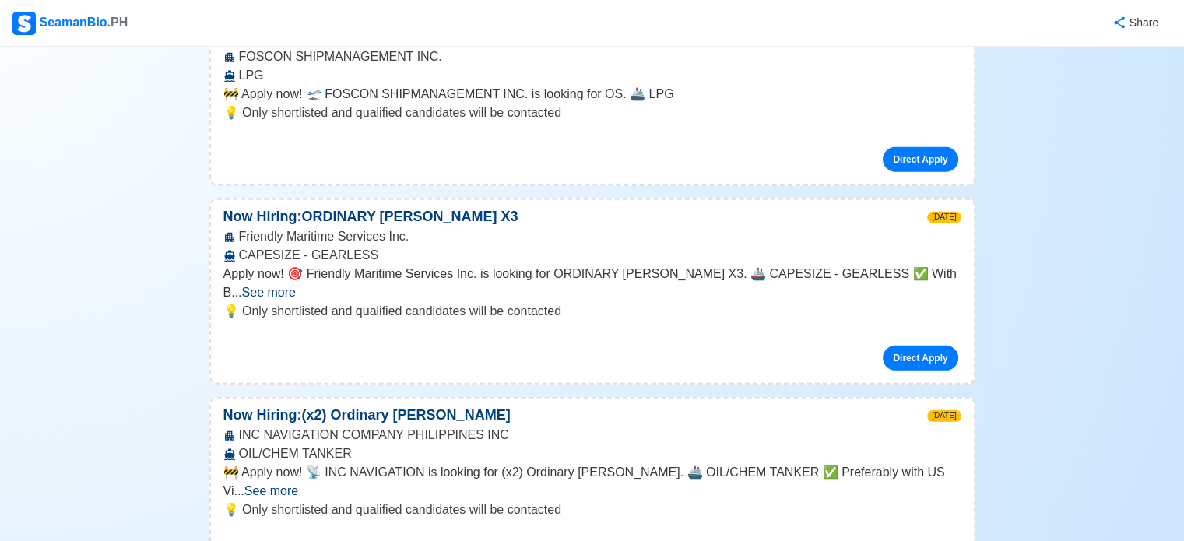
scroll to position [10404, 0]
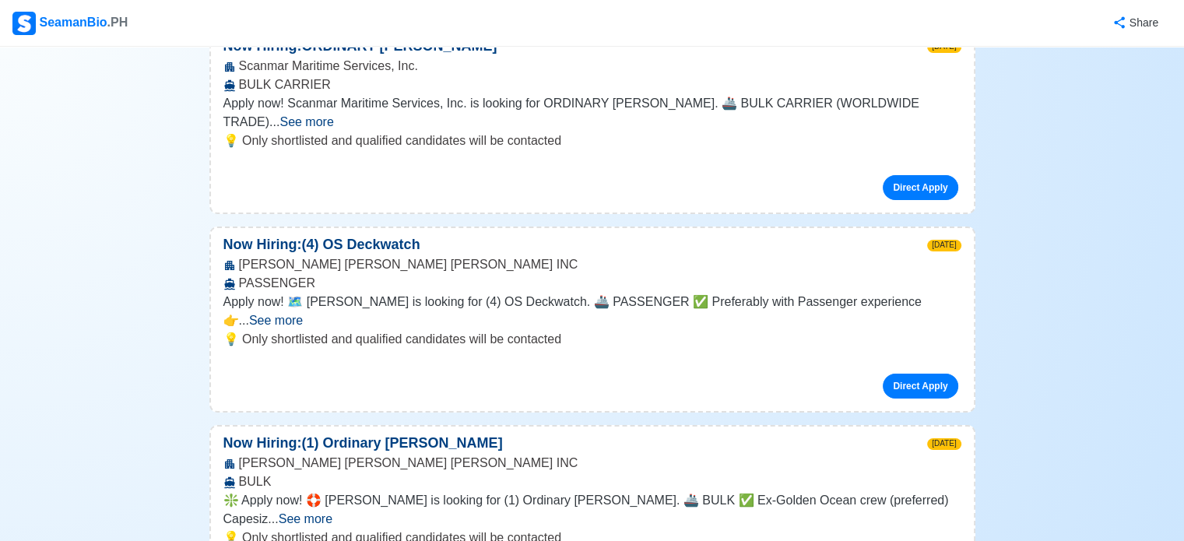
scroll to position [11548, 0]
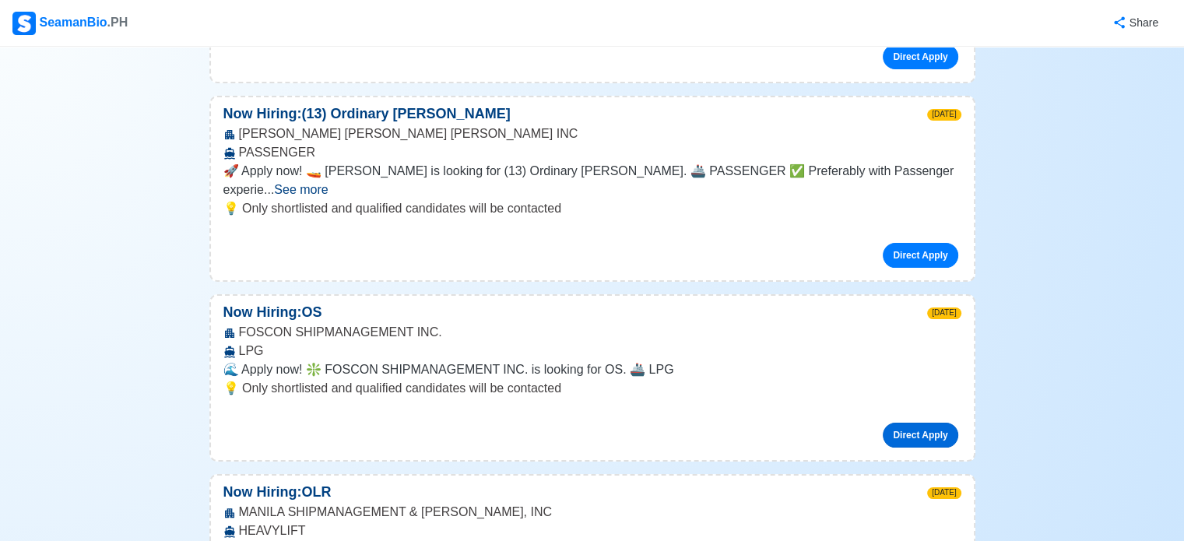
scroll to position [12078, 0]
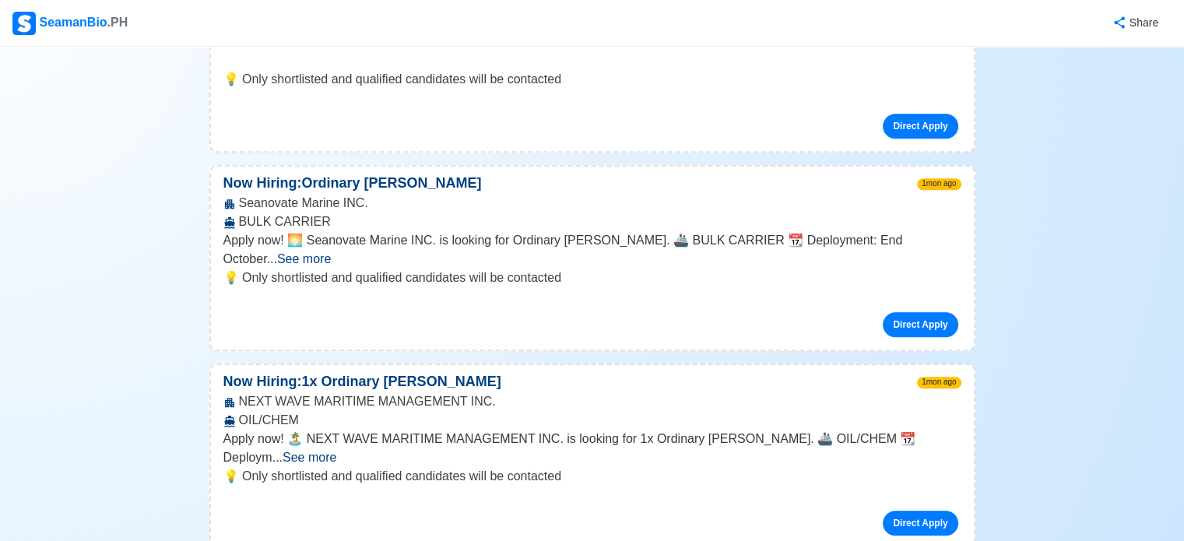
scroll to position [13253, 0]
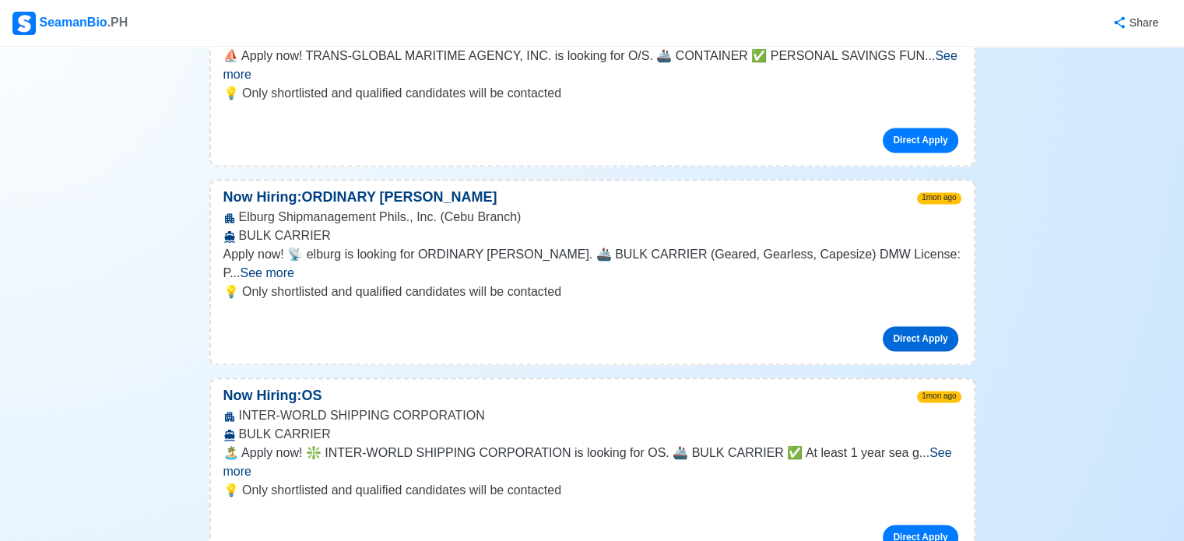
scroll to position [14074, 0]
